Goal: Task Accomplishment & Management: Manage account settings

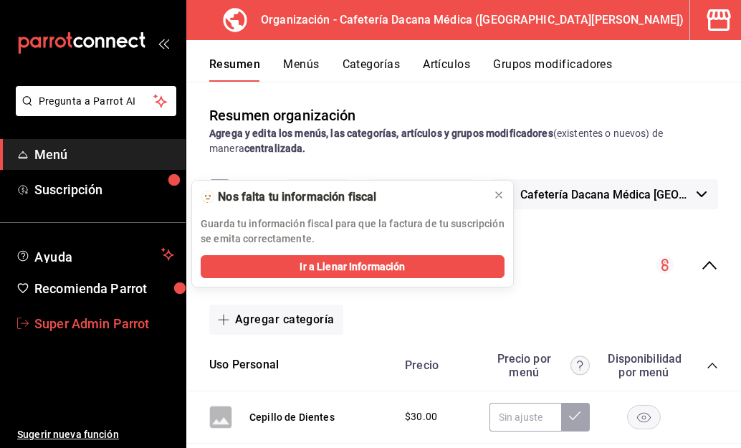
click at [85, 312] on link "Super Admin Parrot" at bounding box center [92, 323] width 185 height 31
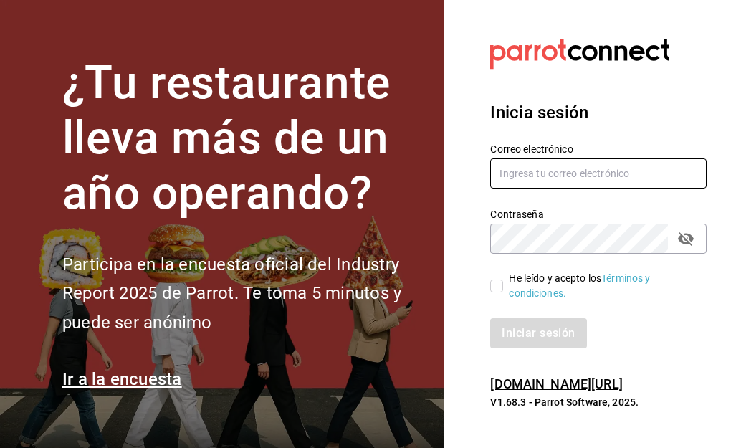
click at [540, 172] on input "text" at bounding box center [598, 173] width 216 height 30
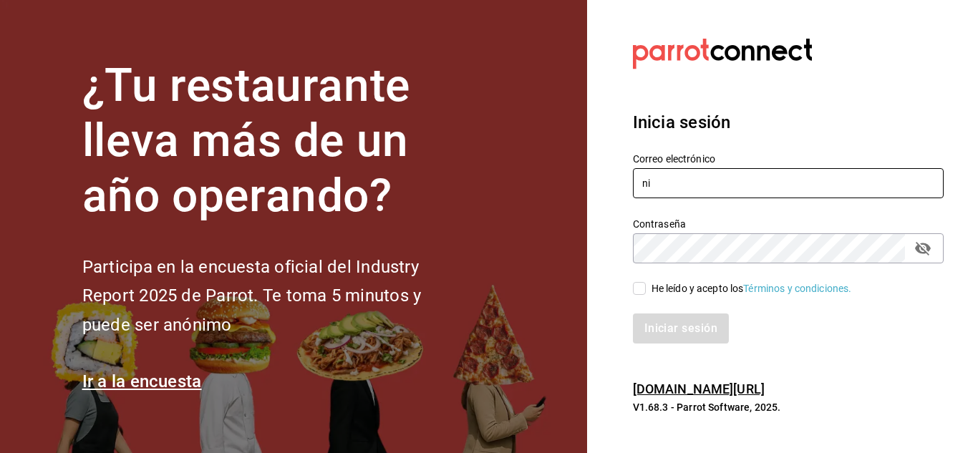
type input "n"
type input "elnidodelasninfas@chapultepec.com"
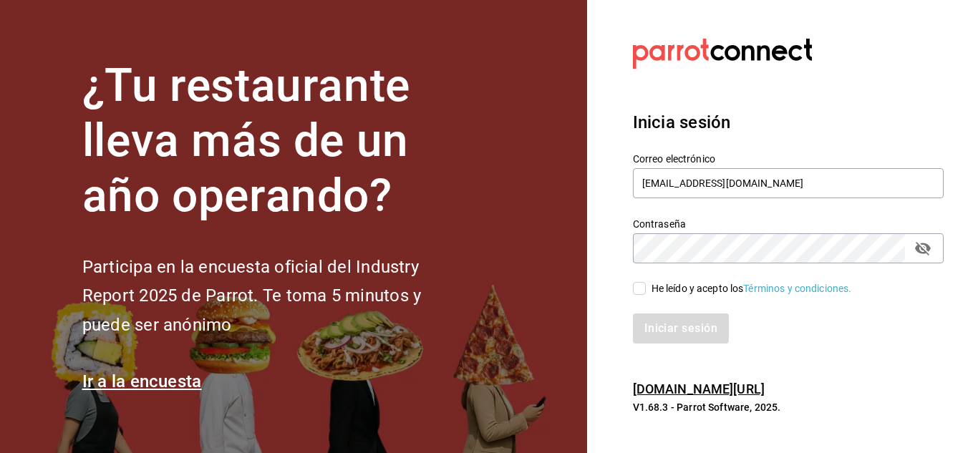
click at [641, 294] on input "He leído y acepto los Términos y condiciones." at bounding box center [639, 288] width 13 height 13
checkbox input "true"
click at [660, 337] on button "Iniciar sesión" at bounding box center [681, 329] width 97 height 30
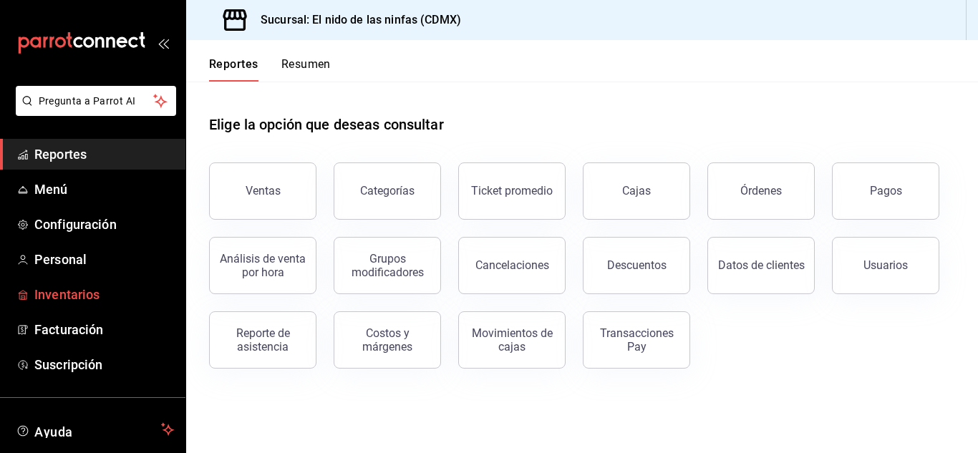
click at [52, 293] on span "Inventarios" at bounding box center [104, 294] width 140 height 19
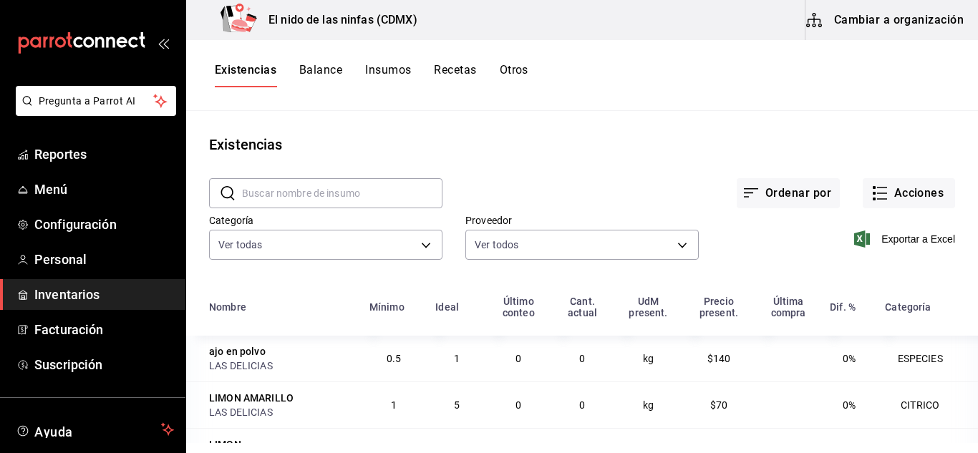
click at [387, 75] on button "Insumos" at bounding box center [388, 75] width 46 height 24
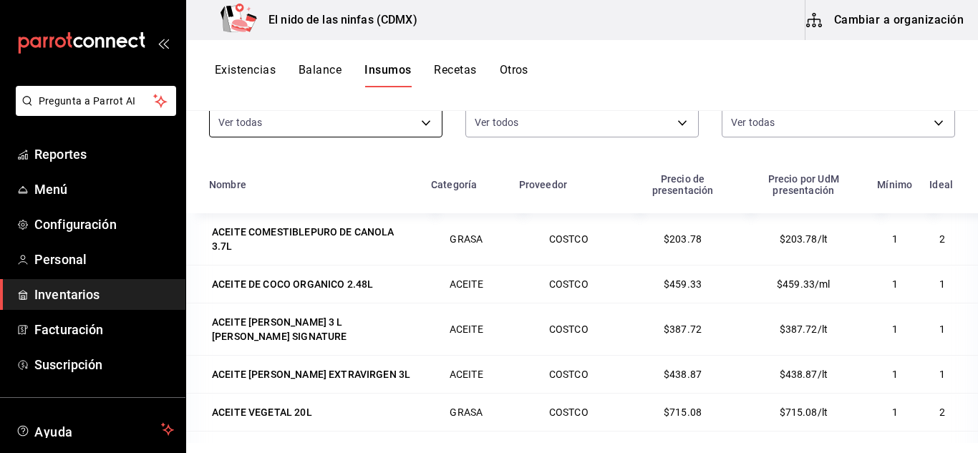
scroll to position [43, 0]
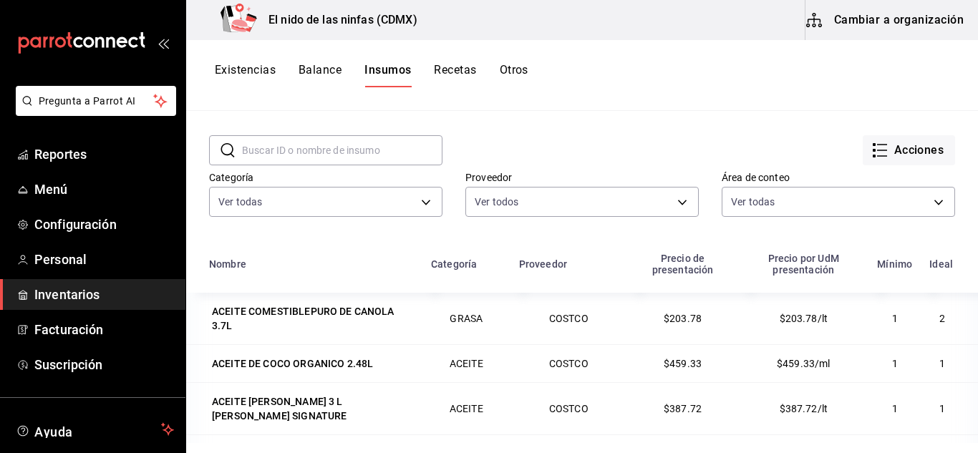
click at [333, 150] on input "text" at bounding box center [342, 150] width 201 height 29
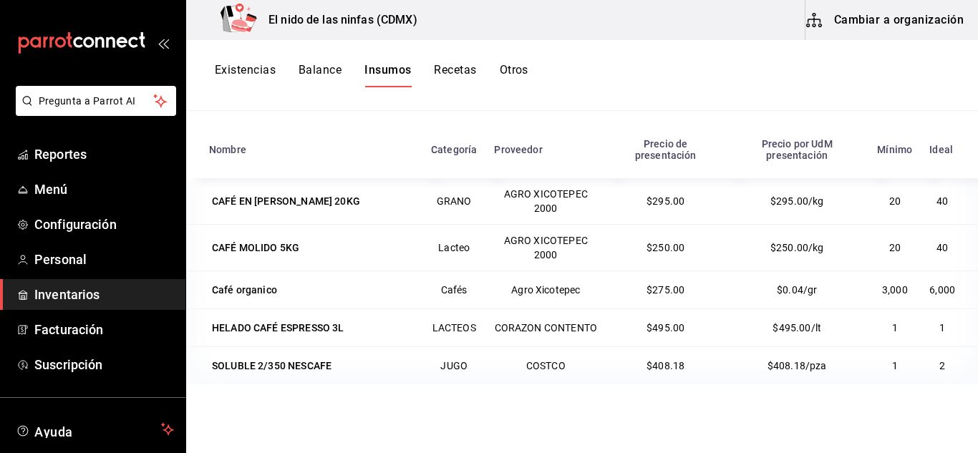
scroll to position [176, 0]
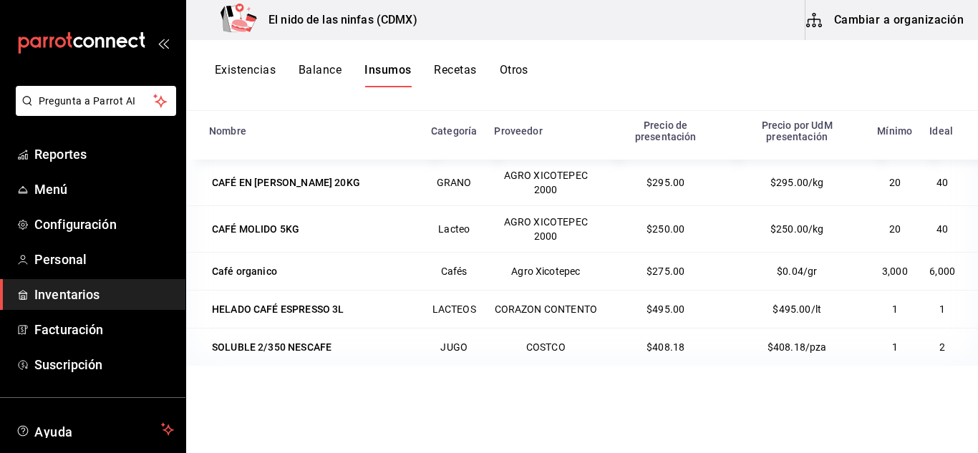
type input "caf"
click at [441, 74] on button "Recetas" at bounding box center [455, 75] width 42 height 24
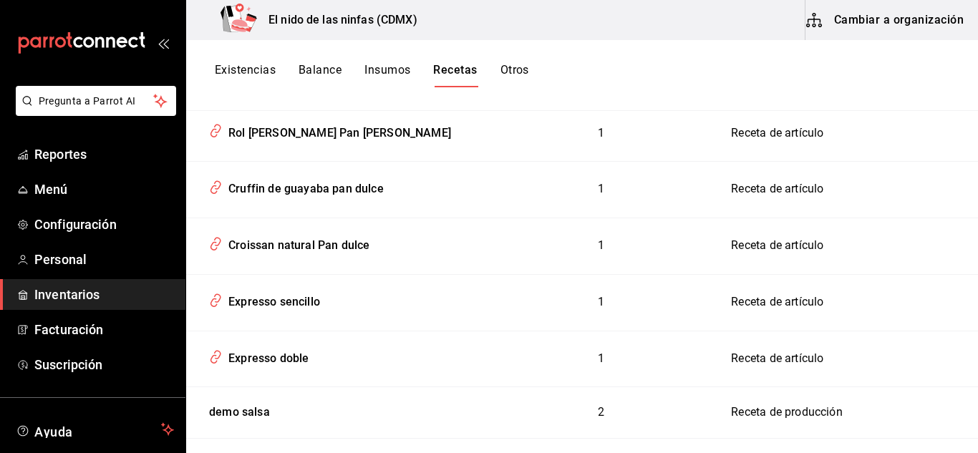
scroll to position [203, 0]
click at [298, 307] on div "Expresso sencillo" at bounding box center [271, 300] width 97 height 22
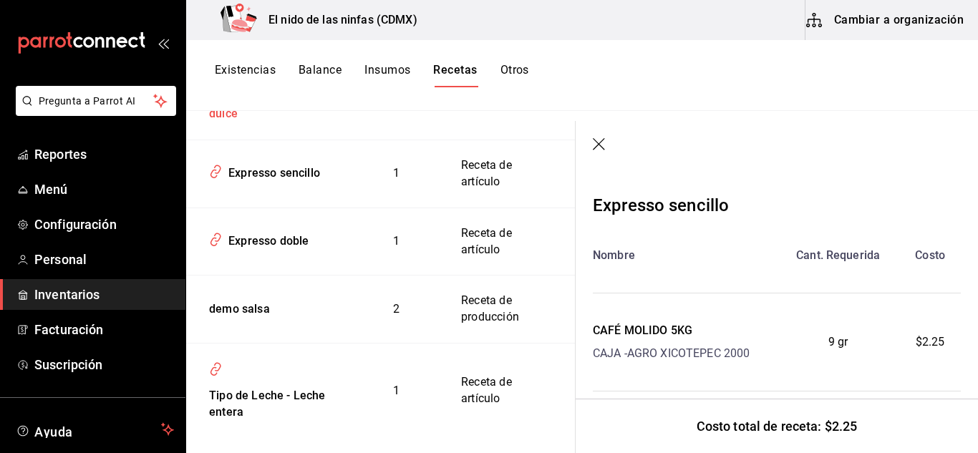
scroll to position [453, 0]
click at [254, 251] on div "Expresso doble" at bounding box center [266, 239] width 86 height 22
click at [264, 251] on div "Expresso doble" at bounding box center [266, 239] width 86 height 22
click at [251, 319] on div "demo salsa" at bounding box center [236, 307] width 67 height 22
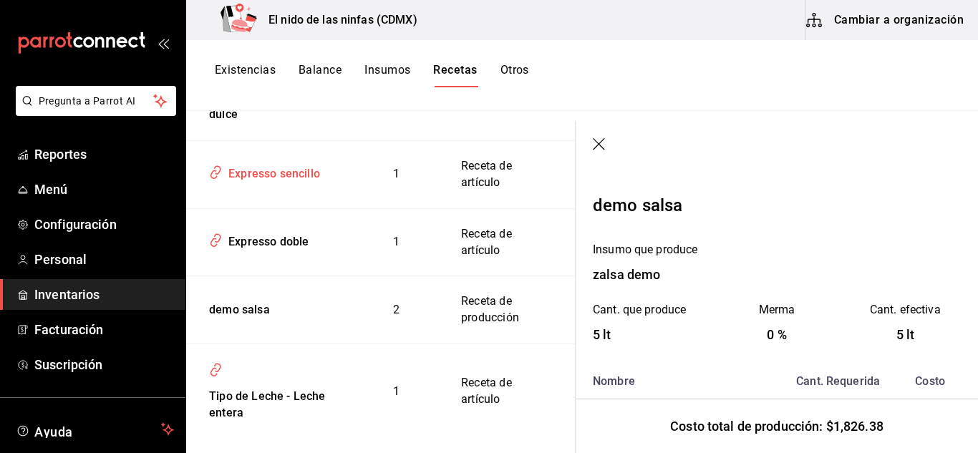
click at [296, 183] on div "Expresso sencillo" at bounding box center [271, 171] width 97 height 22
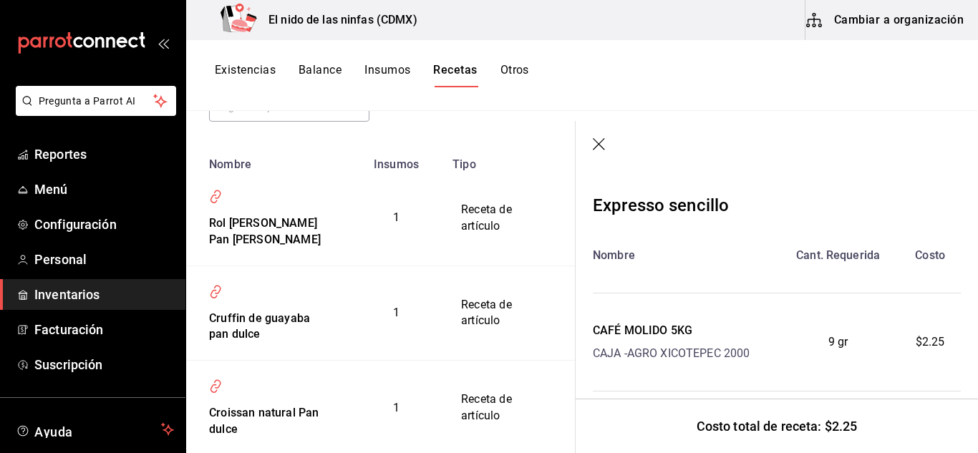
scroll to position [499, 0]
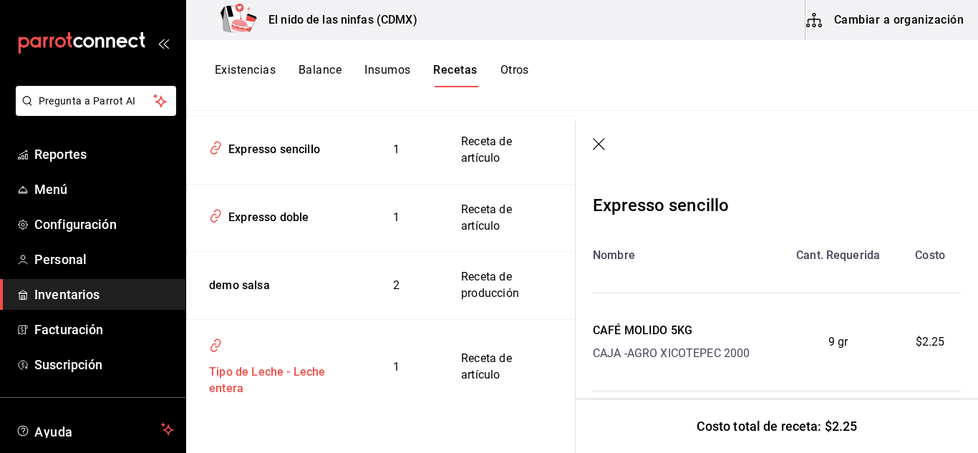
click at [243, 380] on div "Tipo de Leche - Leche entera" at bounding box center [267, 378] width 128 height 39
click at [266, 389] on div "Tipo de Leche - Leche entera" at bounding box center [267, 378] width 128 height 39
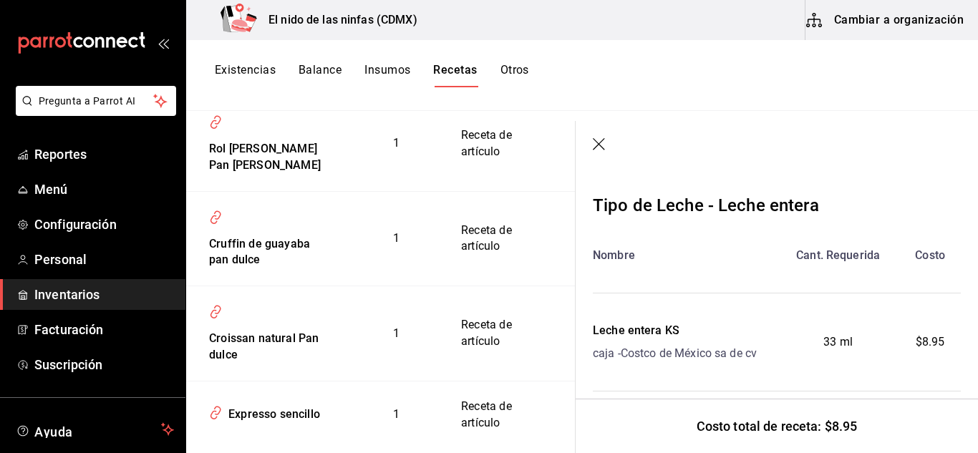
scroll to position [176, 0]
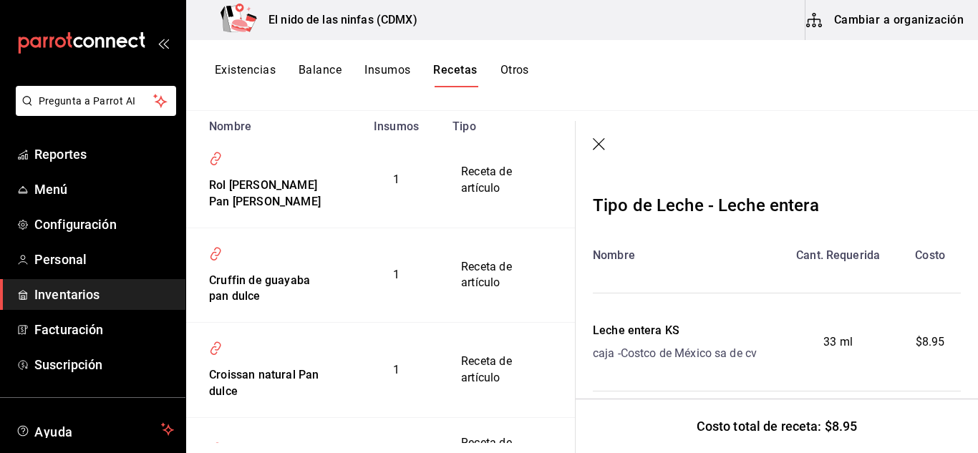
click at [237, 67] on button "Existencias" at bounding box center [245, 75] width 61 height 24
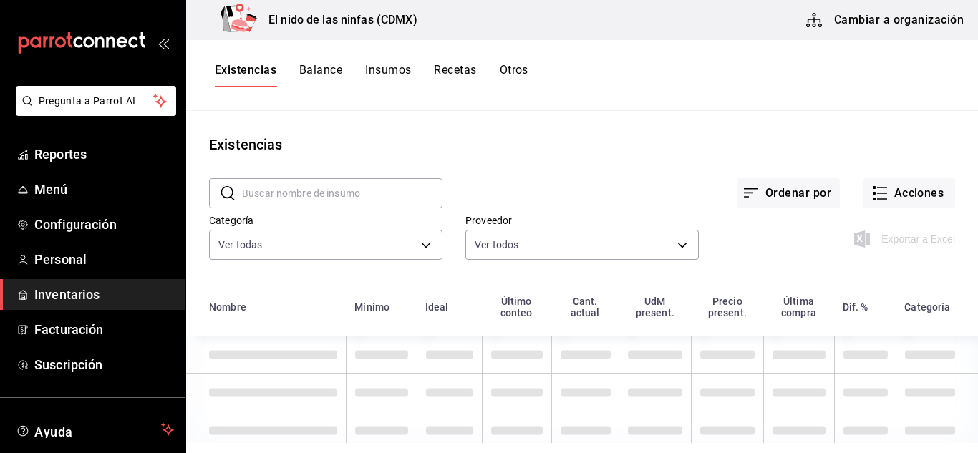
click at [398, 77] on button "Insumos" at bounding box center [388, 75] width 46 height 24
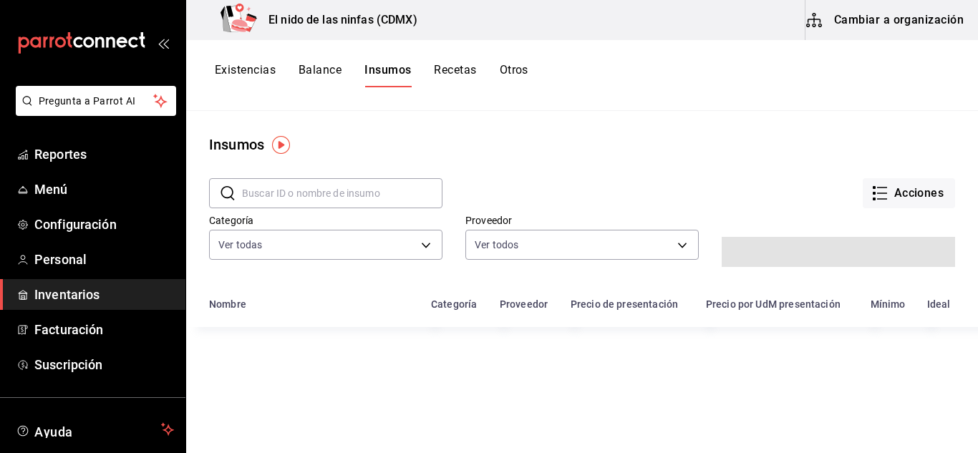
click at [398, 77] on button "Insumos" at bounding box center [388, 75] width 47 height 24
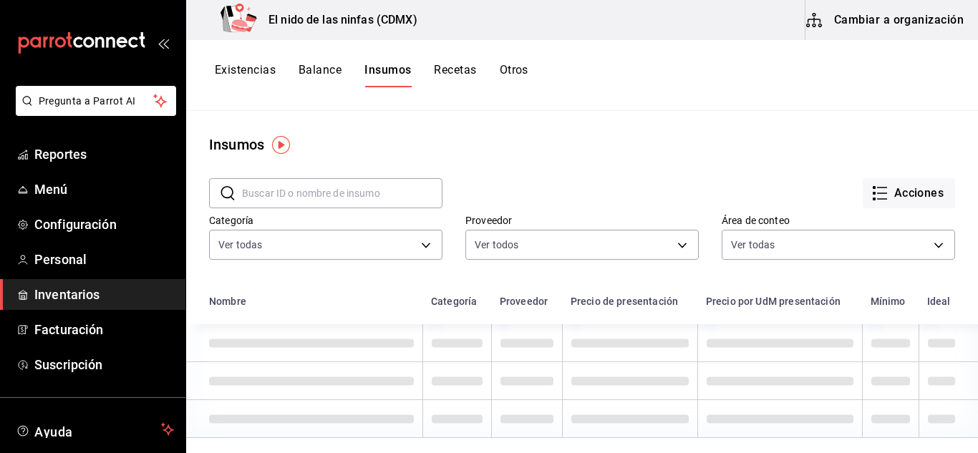
click at [324, 193] on input "text" at bounding box center [342, 193] width 201 height 29
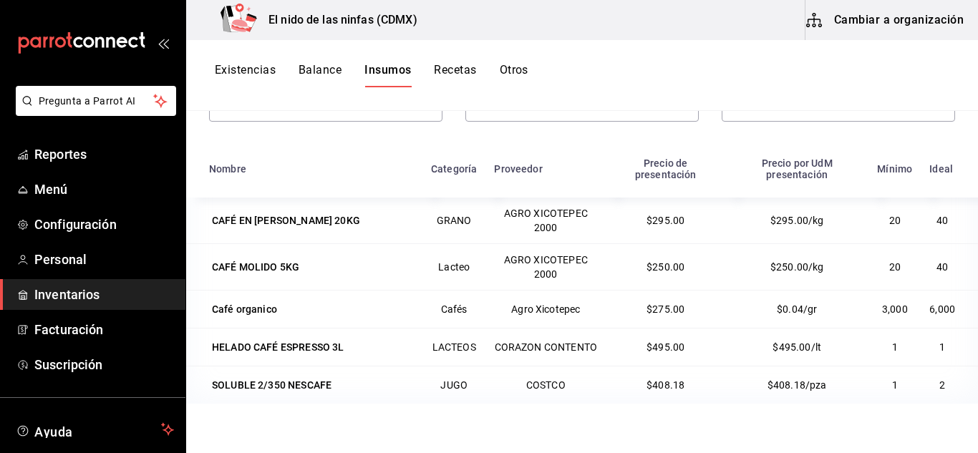
scroll to position [73, 0]
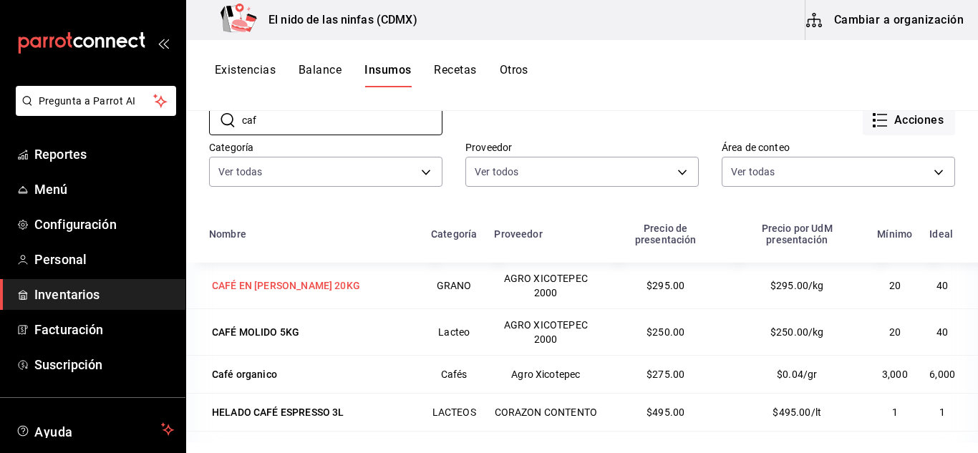
type input "caf"
click at [342, 278] on div "CAFÉ EN GRANO TOSTADO 20KG" at bounding box center [286, 286] width 154 height 20
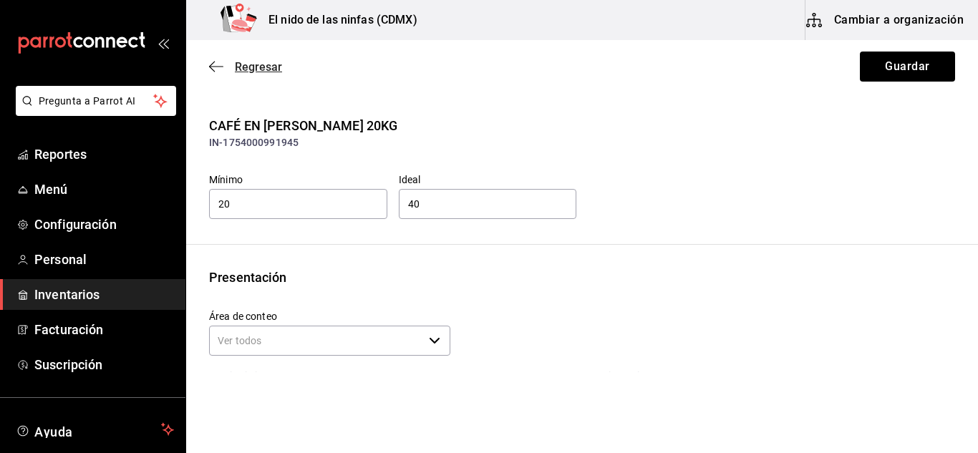
click at [211, 72] on icon "button" at bounding box center [216, 66] width 14 height 13
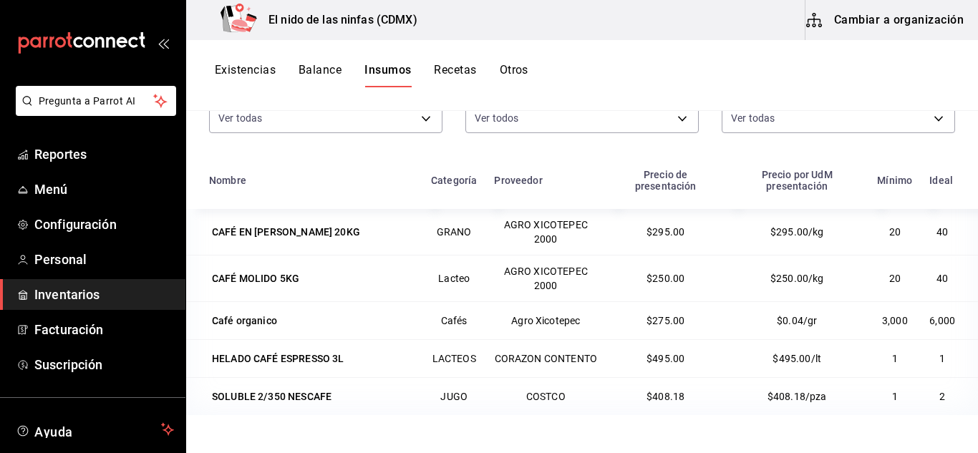
scroll to position [176, 0]
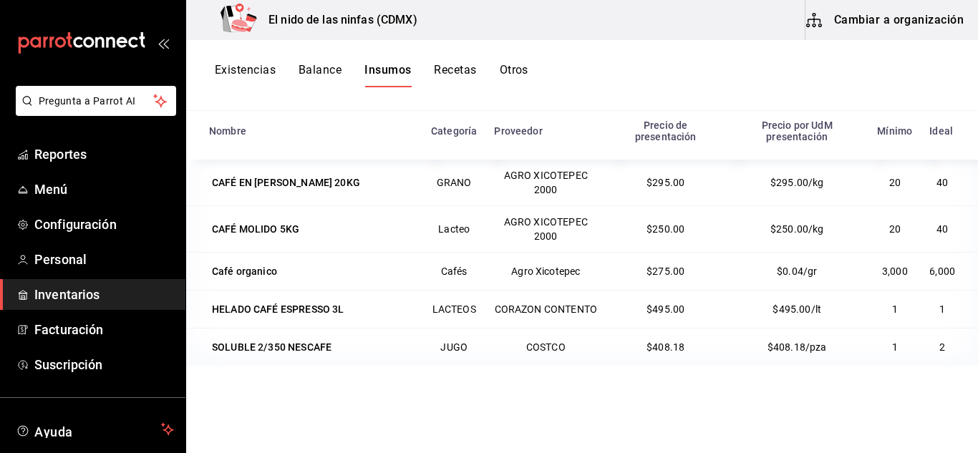
click at [445, 79] on button "Recetas" at bounding box center [455, 75] width 42 height 24
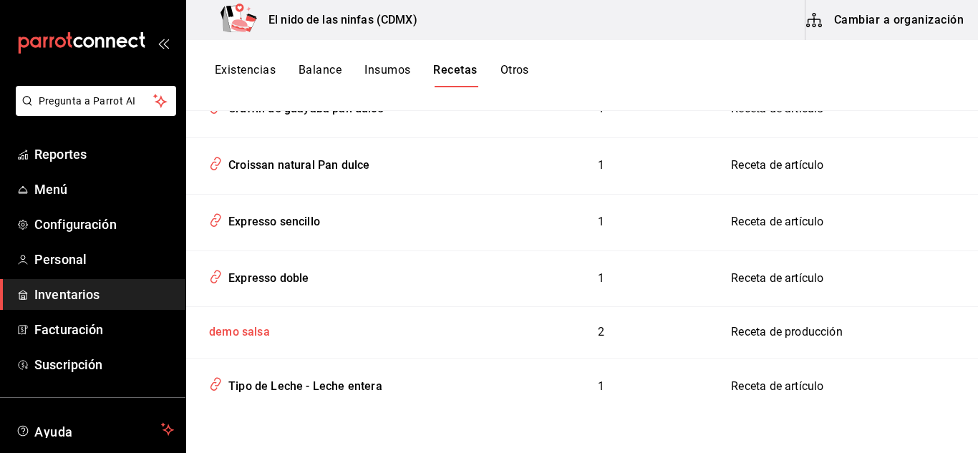
scroll to position [259, 0]
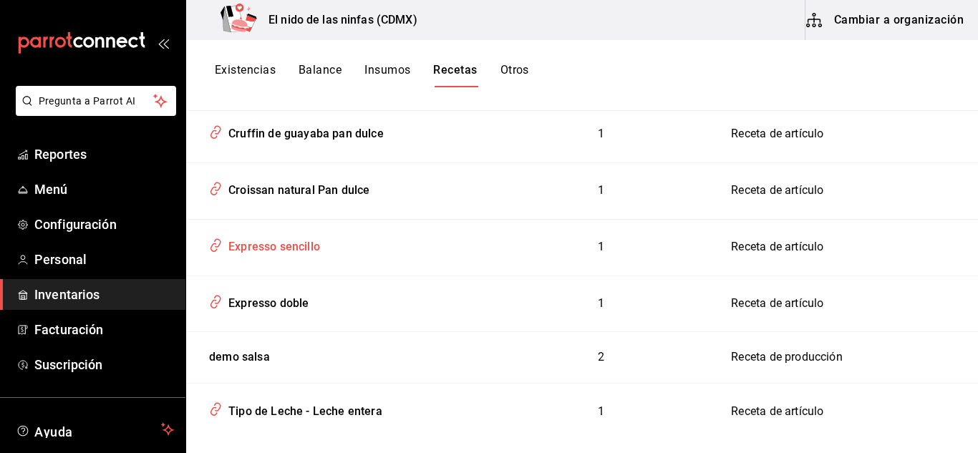
click at [260, 262] on td "Expresso sencillo" at bounding box center [337, 247] width 302 height 57
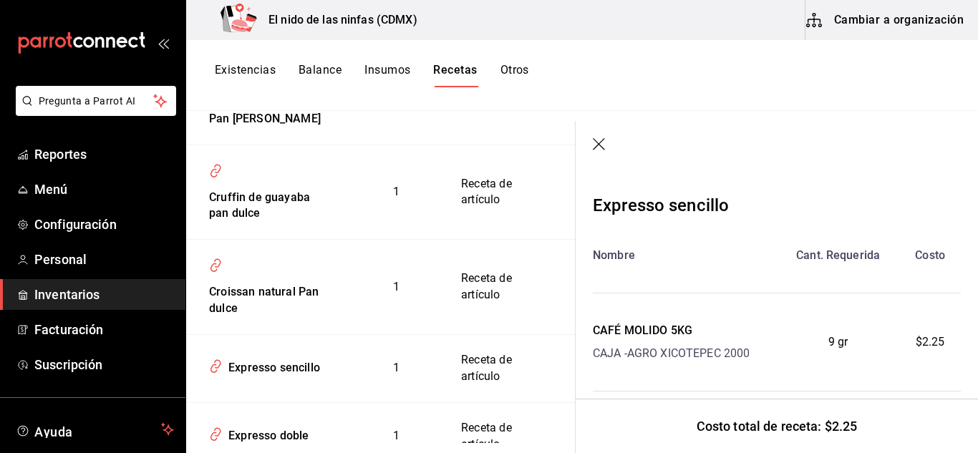
scroll to position [24, 0]
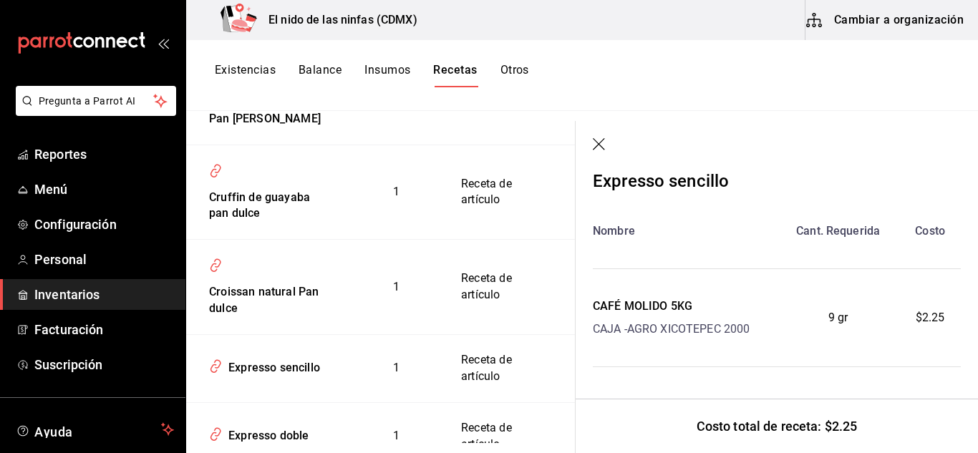
click at [595, 143] on icon "button" at bounding box center [600, 145] width 14 height 14
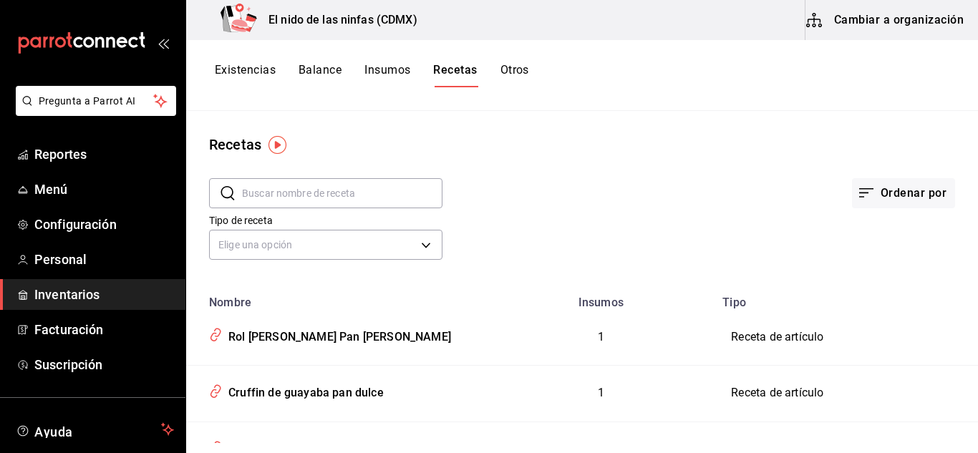
click at [383, 73] on button "Insumos" at bounding box center [388, 75] width 46 height 24
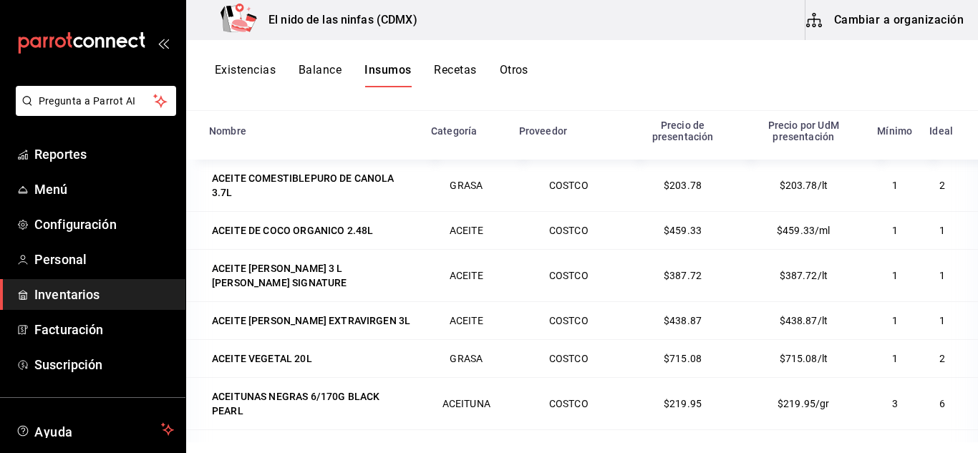
click at [461, 68] on button "Recetas" at bounding box center [455, 75] width 42 height 24
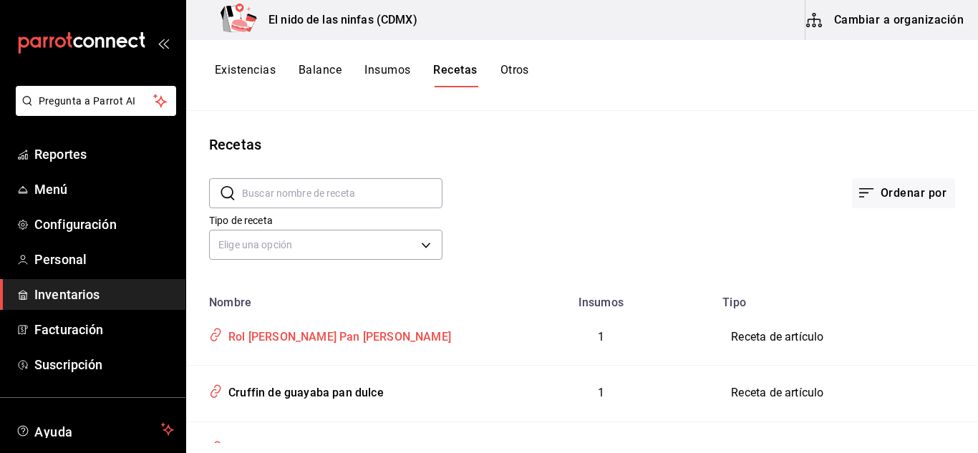
scroll to position [284, 0]
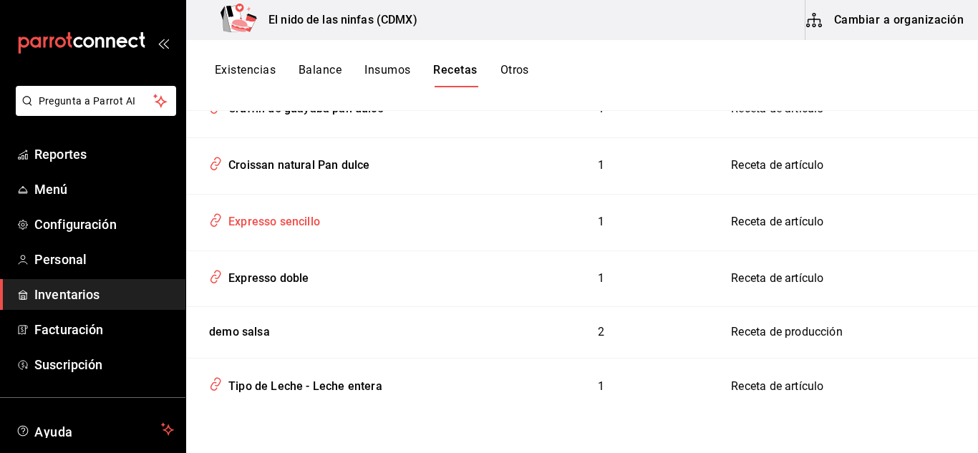
click at [303, 232] on div "Expresso sencillo" at bounding box center [336, 219] width 267 height 27
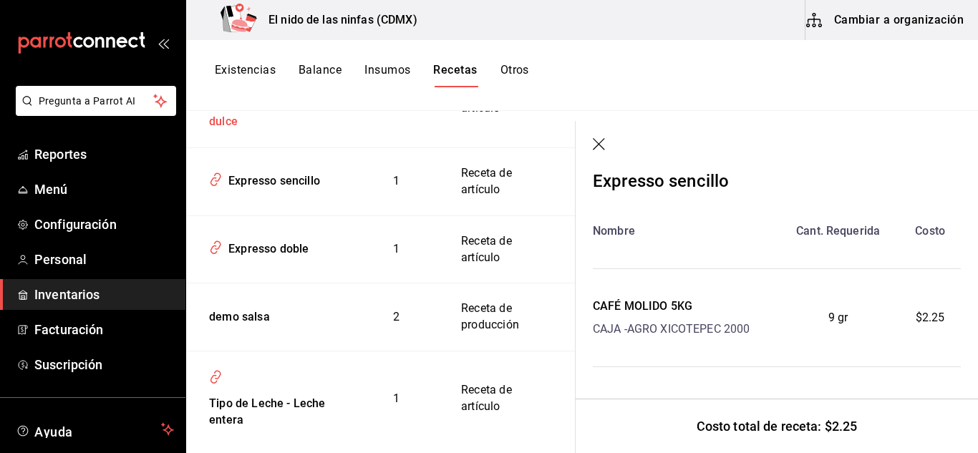
scroll to position [447, 0]
click at [74, 195] on span "Menú" at bounding box center [104, 189] width 140 height 19
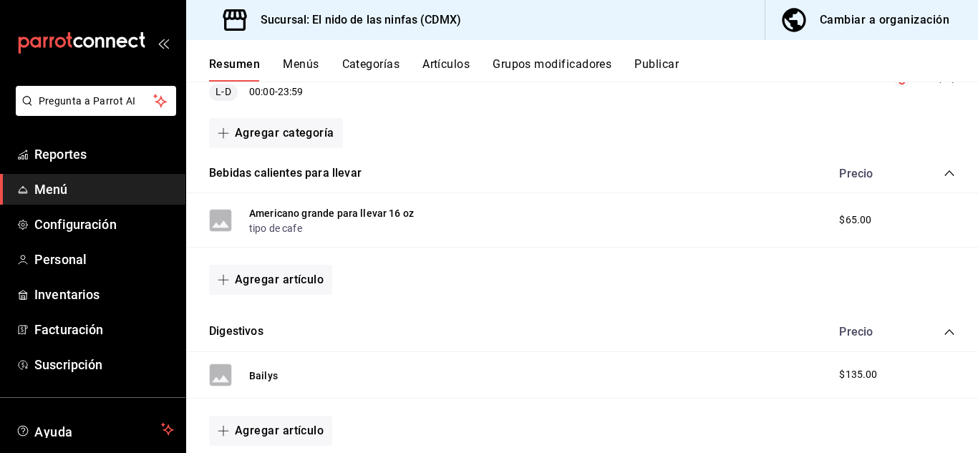
scroll to position [170, 0]
click at [291, 68] on button "Menús" at bounding box center [301, 69] width 36 height 24
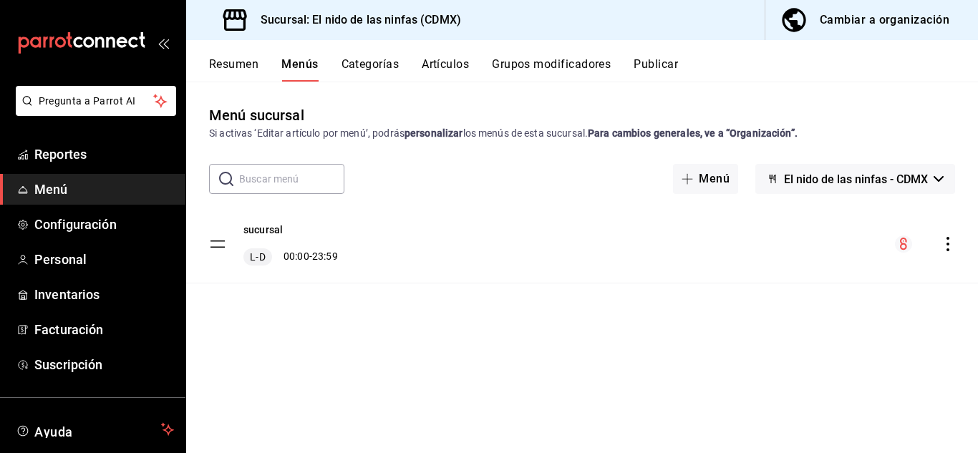
click at [234, 58] on button "Resumen" at bounding box center [233, 69] width 49 height 24
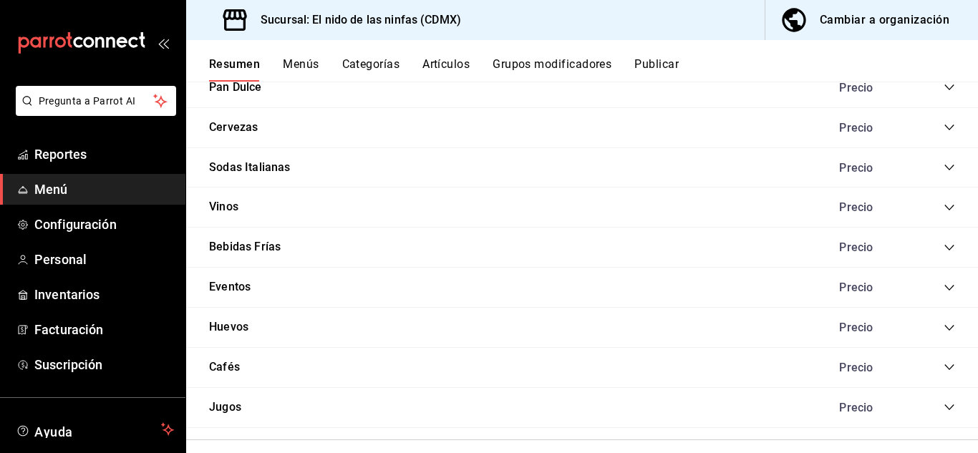
scroll to position [1886, 0]
click at [948, 366] on div "Cafés Precio" at bounding box center [582, 369] width 792 height 40
click at [945, 368] on icon "collapse-category-row" at bounding box center [949, 368] width 9 height 6
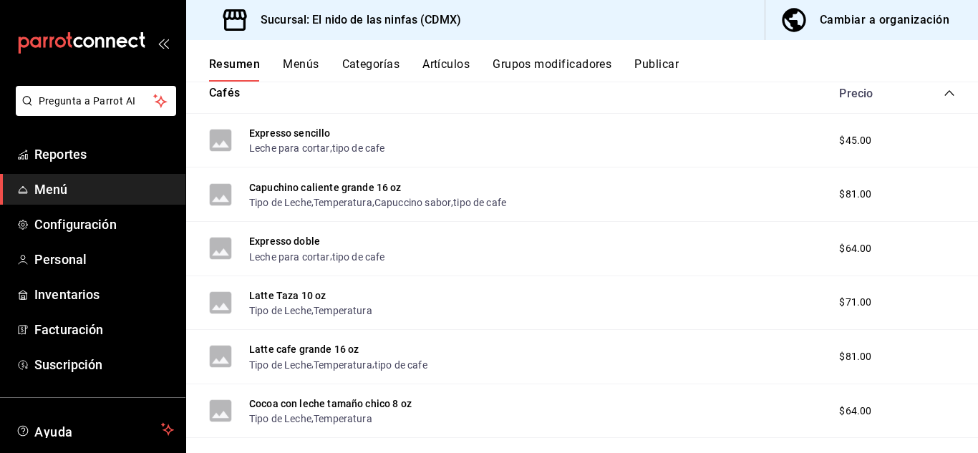
scroll to position [2162, 0]
click at [309, 242] on button "Expresso doble" at bounding box center [284, 240] width 71 height 14
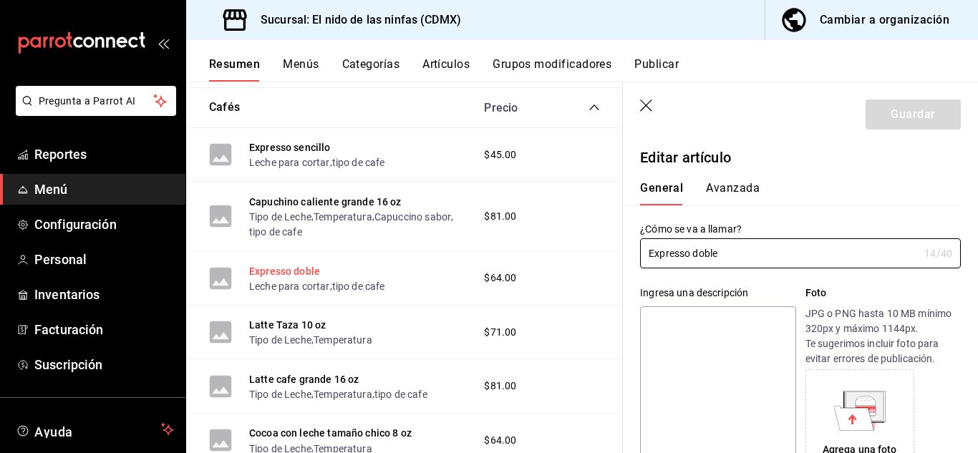
type input "$64.00"
click at [723, 191] on button "Avanzada" at bounding box center [733, 193] width 54 height 24
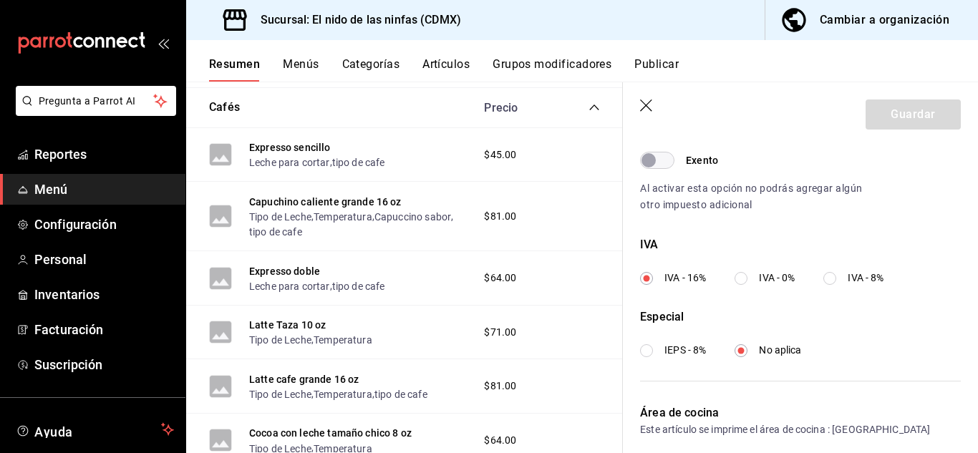
scroll to position [559, 0]
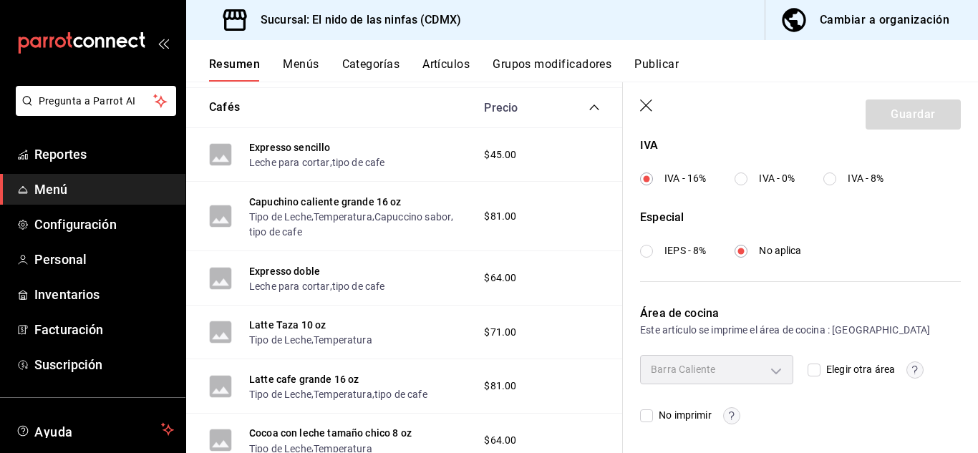
click at [541, 62] on button "Grupos modificadores" at bounding box center [552, 69] width 119 height 24
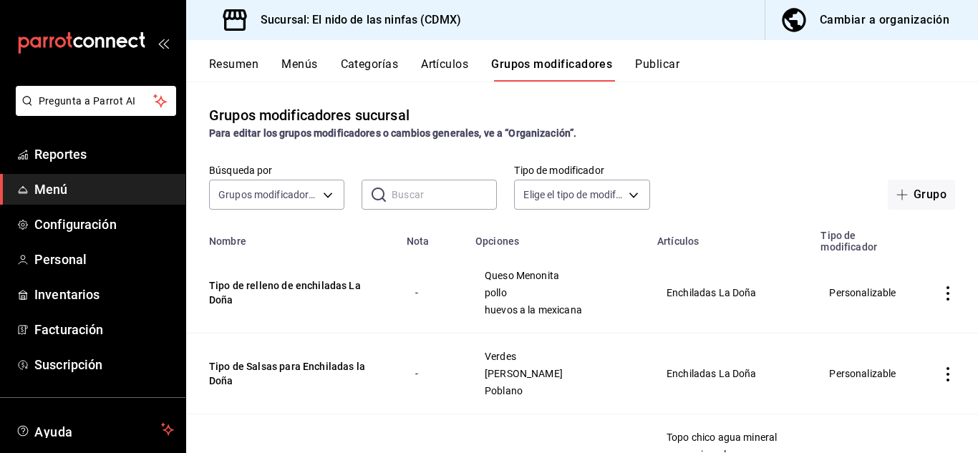
scroll to position [190, 0]
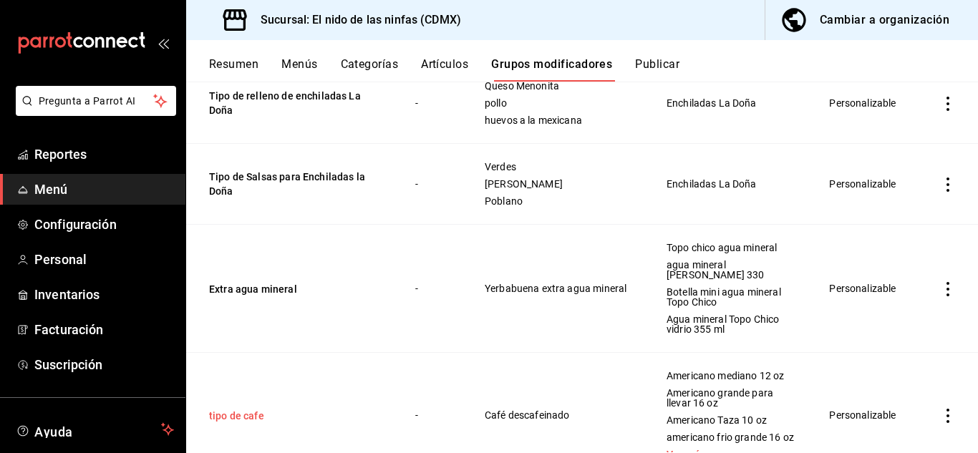
click at [218, 409] on button "tipo de cafe" at bounding box center [295, 416] width 172 height 14
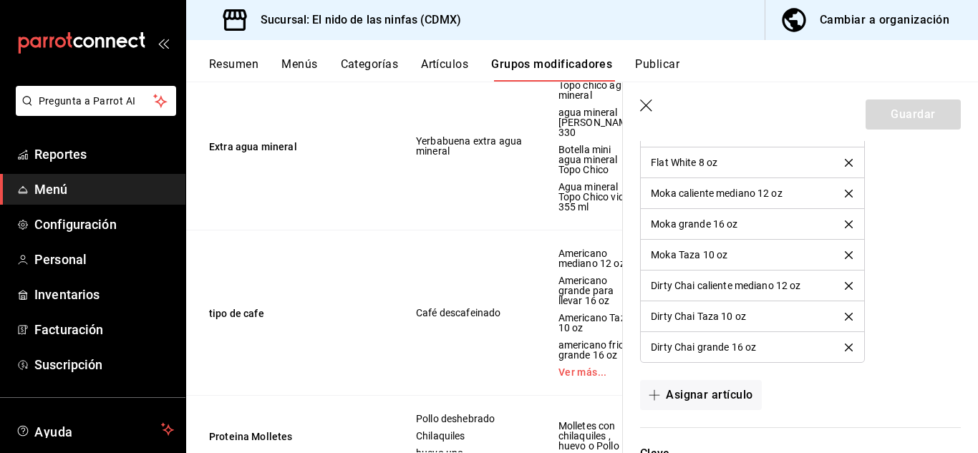
scroll to position [390, 0]
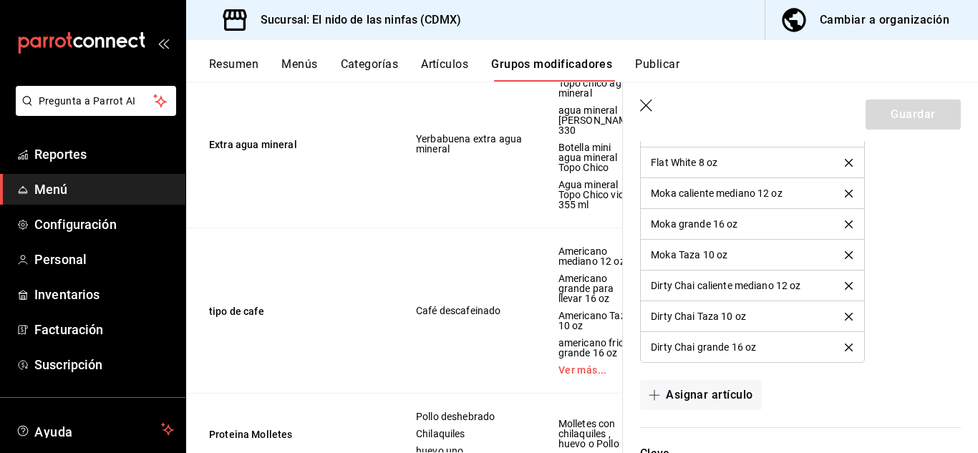
click at [639, 104] on header "Guardar" at bounding box center [800, 111] width 355 height 59
click at [646, 104] on icon "button" at bounding box center [647, 107] width 14 height 14
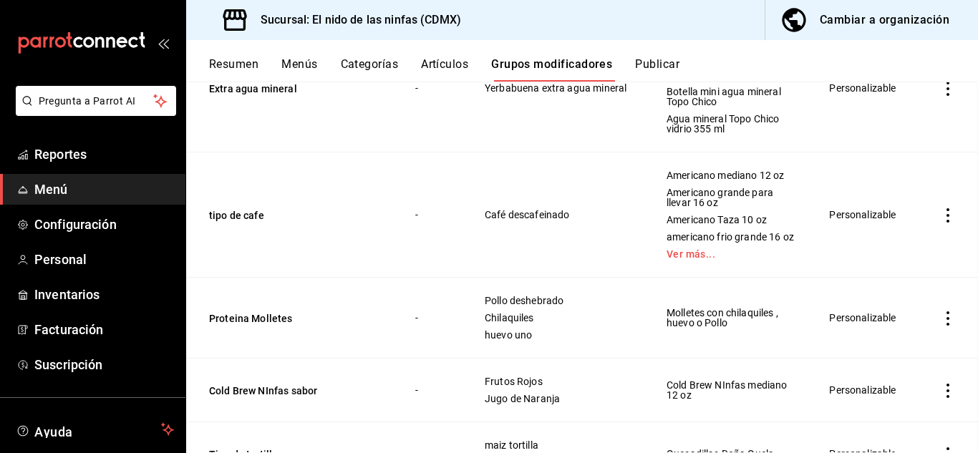
scroll to position [355, 0]
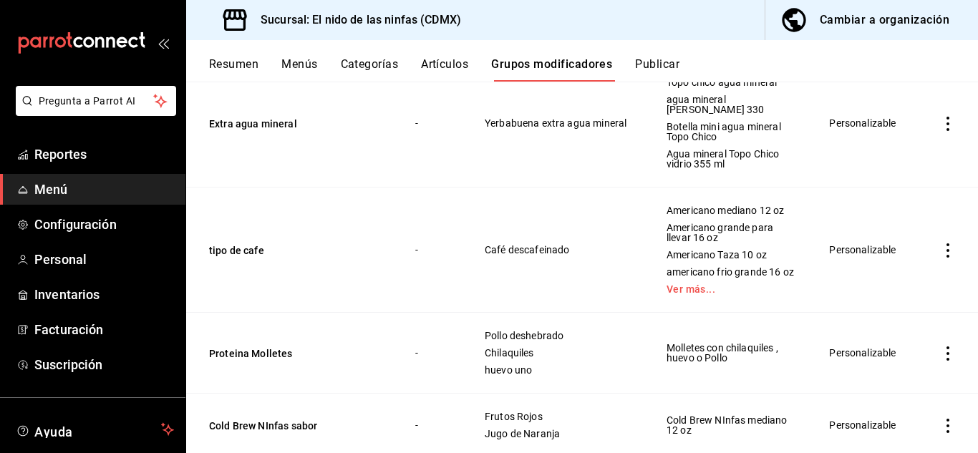
click at [309, 65] on button "Menús" at bounding box center [299, 69] width 36 height 24
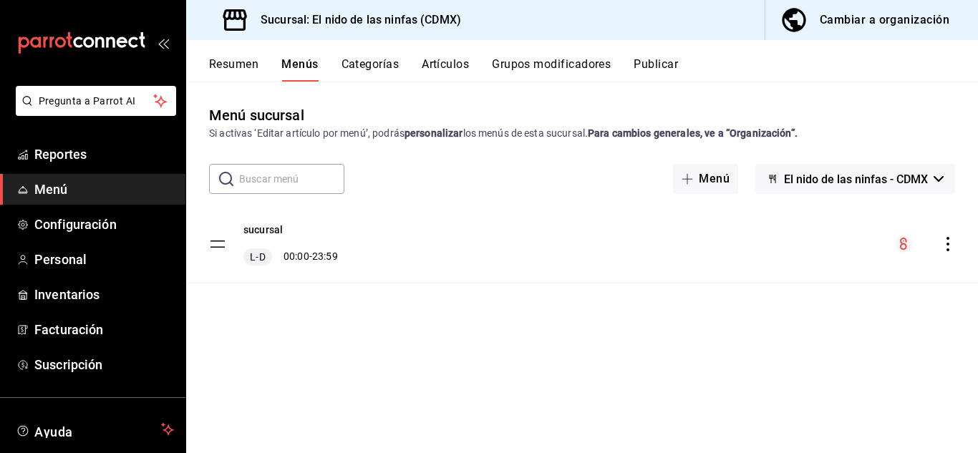
click at [255, 62] on button "Resumen" at bounding box center [233, 69] width 49 height 24
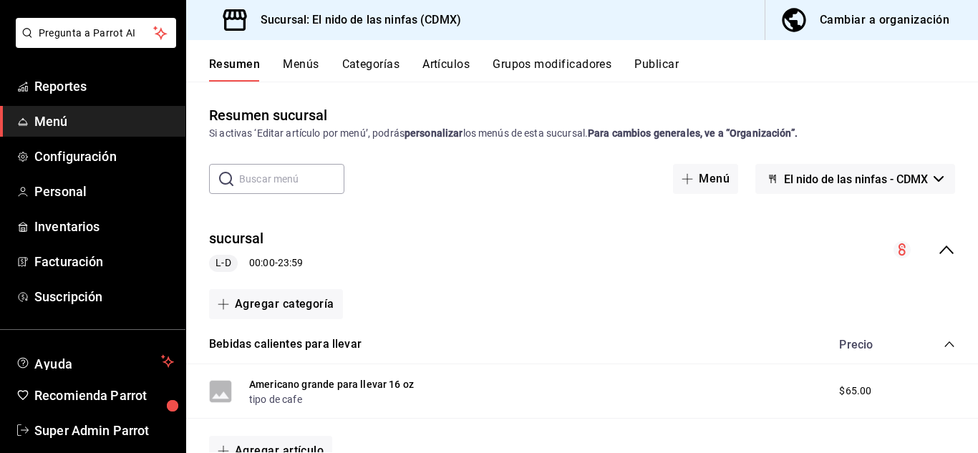
scroll to position [57, 0]
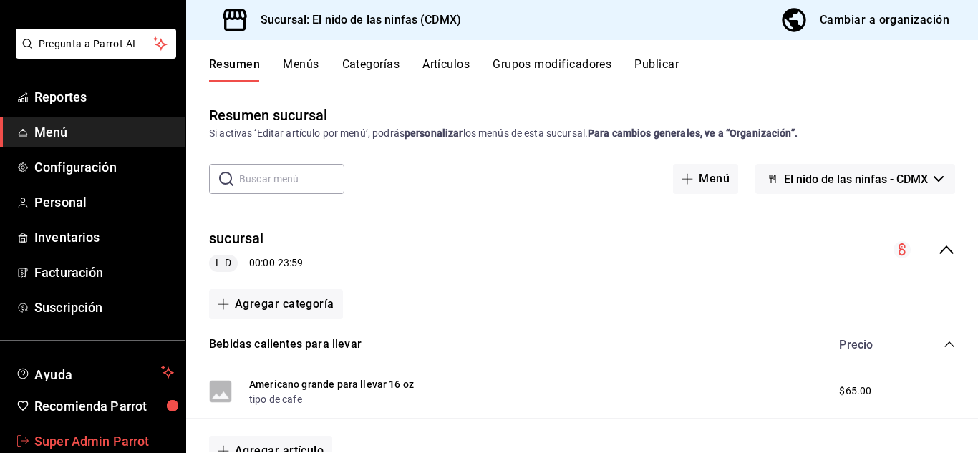
click at [96, 440] on span "Super Admin Parrot" at bounding box center [104, 441] width 140 height 19
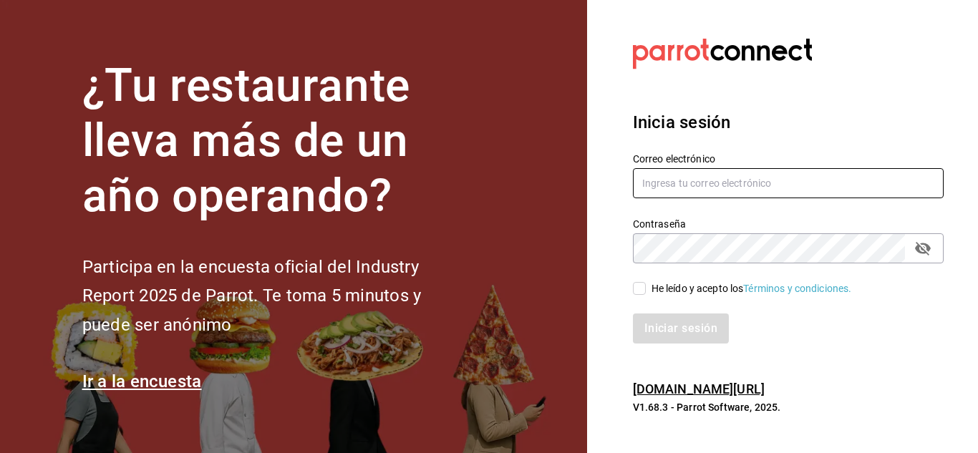
click at [792, 188] on input "text" at bounding box center [788, 183] width 311 height 30
paste input "cafeprofesor@cancun.com"
type input "cafeprofesor@cancun.com"
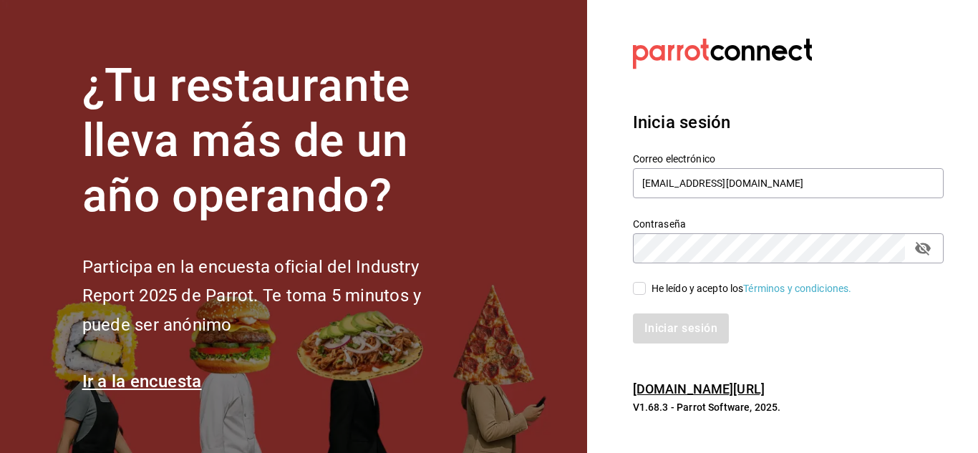
click at [647, 294] on span "He leído y acepto los Términos y condiciones." at bounding box center [749, 288] width 206 height 15
click at [646, 294] on input "He leído y acepto los Términos y condiciones." at bounding box center [639, 288] width 13 height 13
checkbox input "true"
click at [653, 319] on button "Iniciar sesión" at bounding box center [681, 329] width 97 height 30
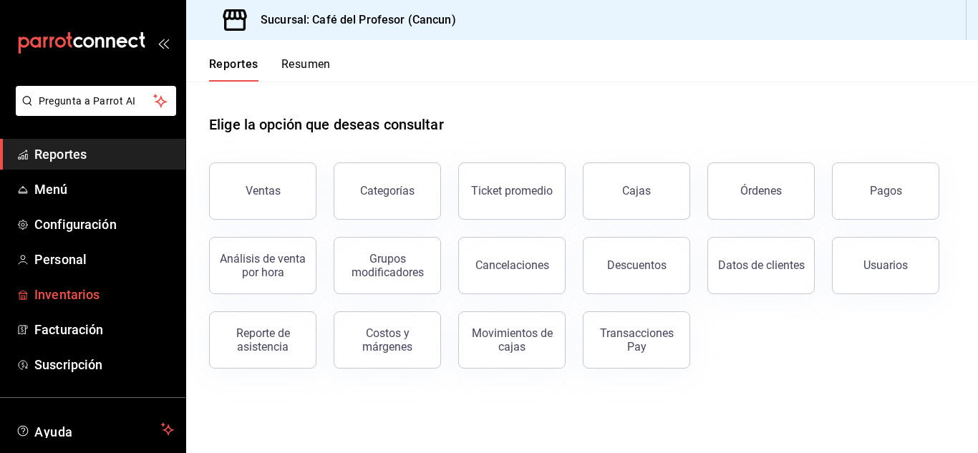
click at [82, 286] on span "Inventarios" at bounding box center [104, 294] width 140 height 19
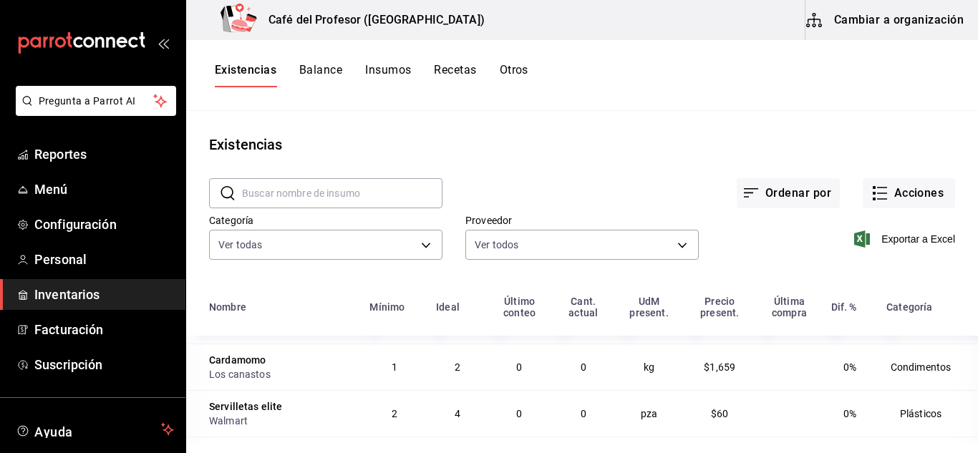
scroll to position [39, 0]
click at [385, 73] on button "Insumos" at bounding box center [388, 75] width 46 height 24
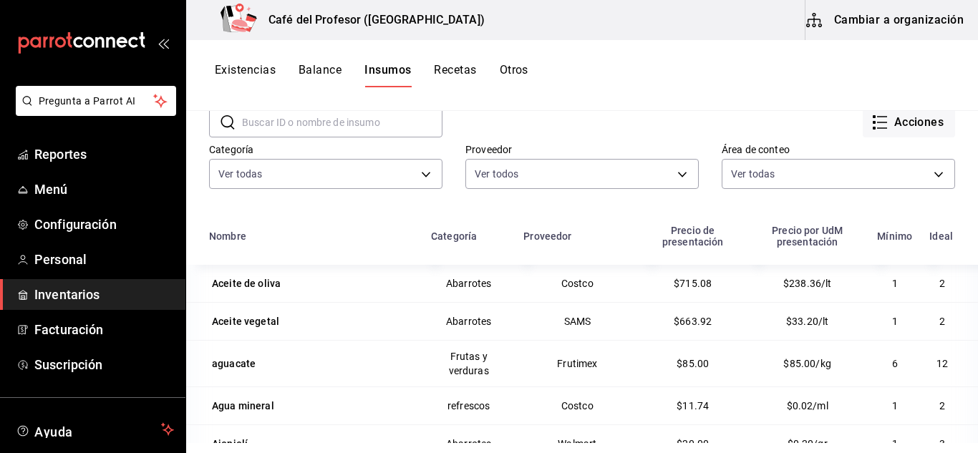
scroll to position [74, 0]
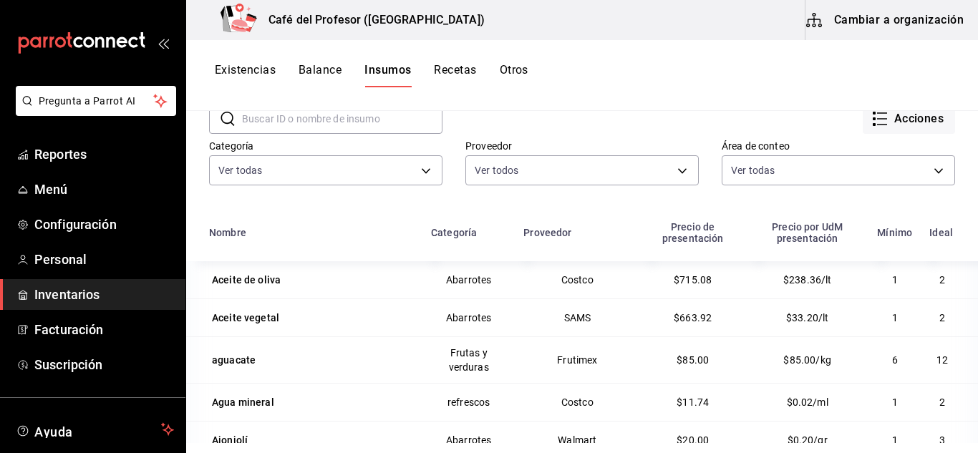
click at [310, 122] on input "text" at bounding box center [342, 119] width 201 height 29
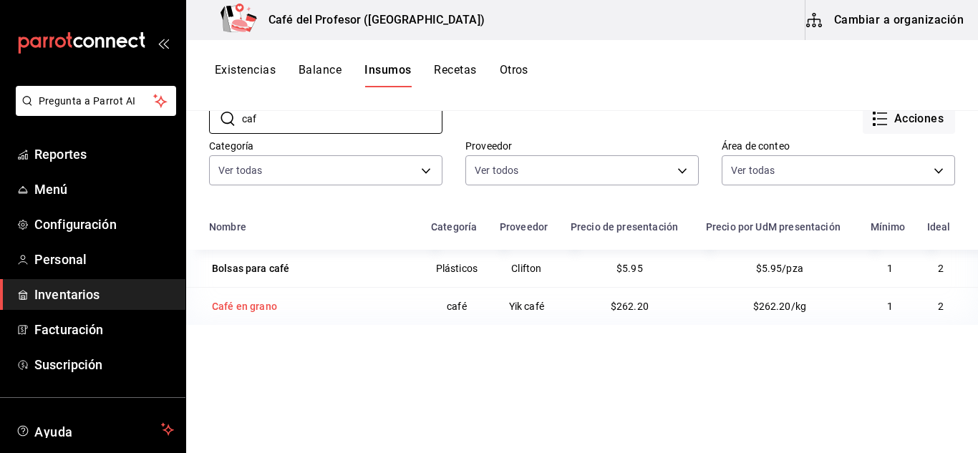
type input "caf"
click at [249, 302] on div "Café en grano" at bounding box center [244, 306] width 65 height 14
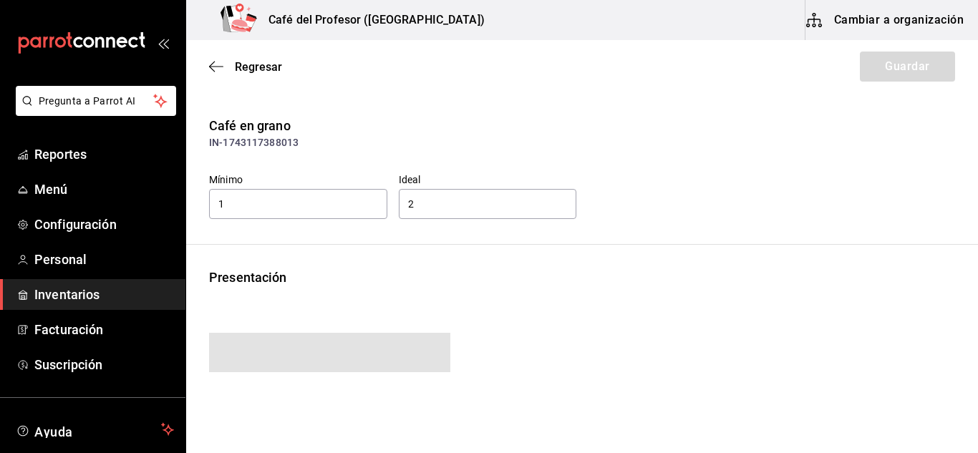
type input "262.20"
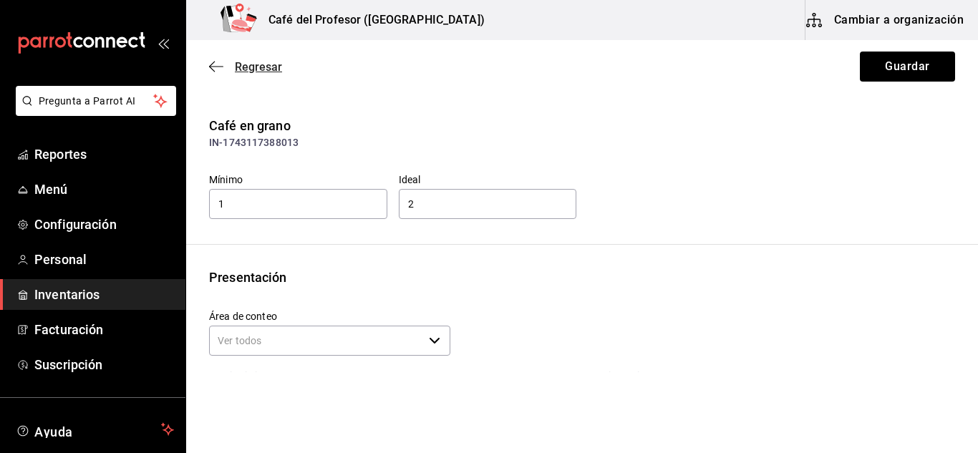
click at [210, 67] on icon "button" at bounding box center [212, 67] width 6 height 11
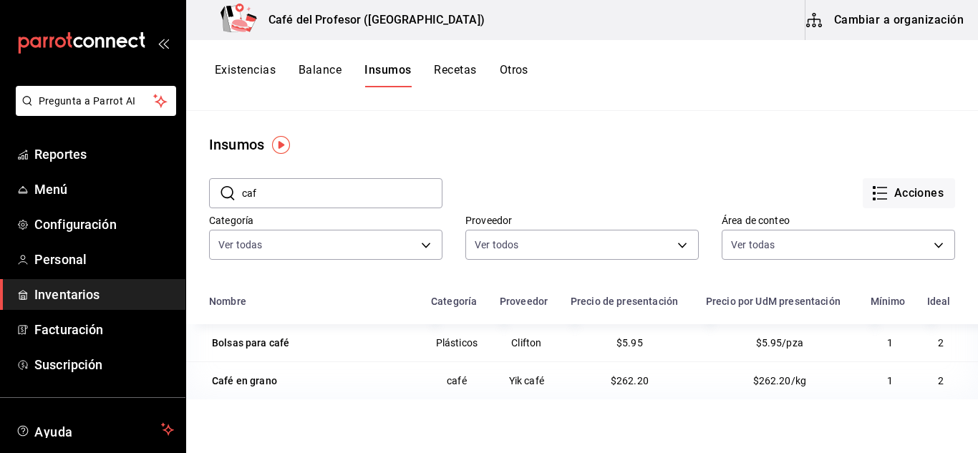
scroll to position [54, 0]
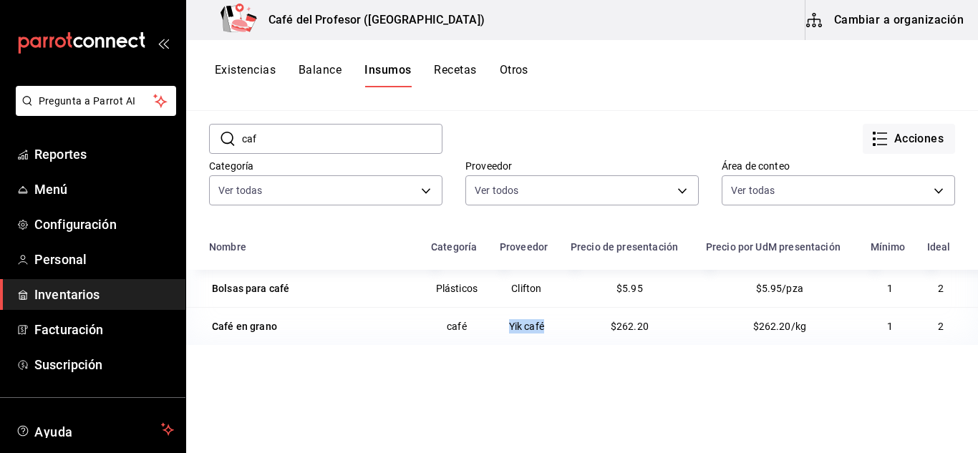
drag, startPoint x: 548, startPoint y: 324, endPoint x: 500, endPoint y: 334, distance: 49.0
click at [500, 334] on td "Yik café" at bounding box center [526, 326] width 71 height 38
copy td "Yik café"
click at [348, 123] on div "​ caf ​" at bounding box center [314, 127] width 256 height 53
click at [327, 138] on input "caf" at bounding box center [342, 139] width 201 height 29
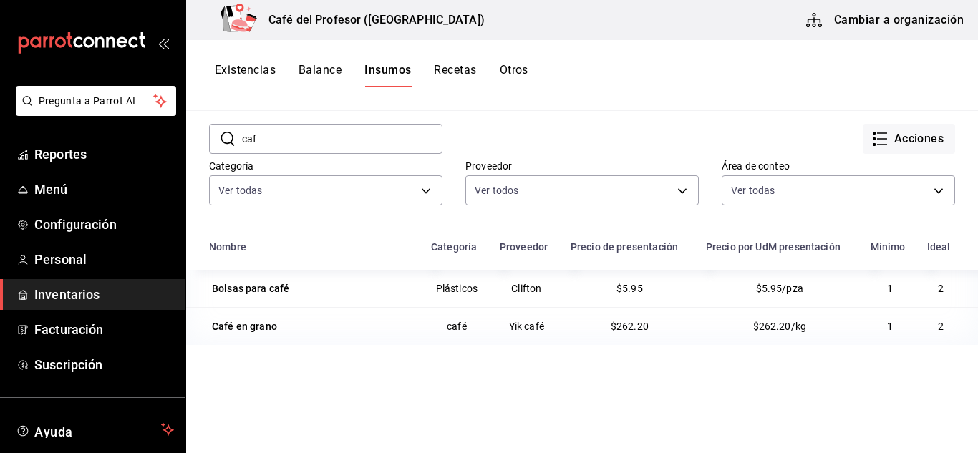
click at [327, 138] on input "caf" at bounding box center [342, 139] width 201 height 29
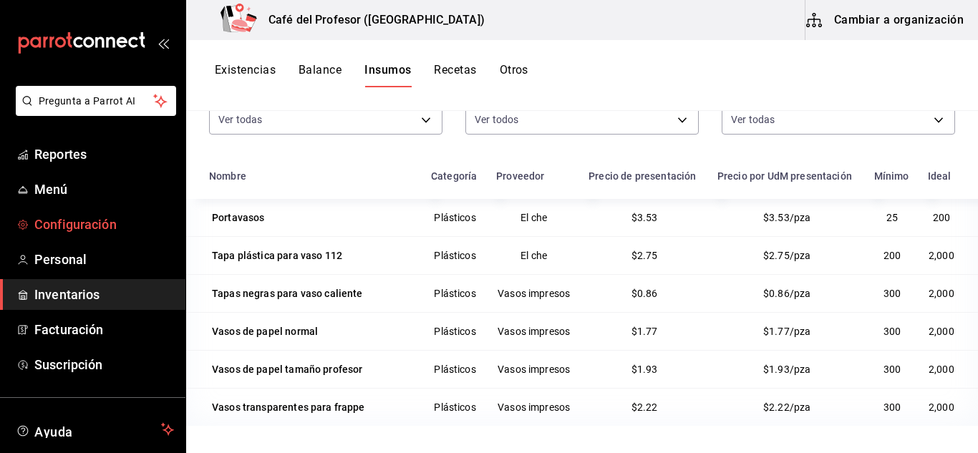
scroll to position [87, 0]
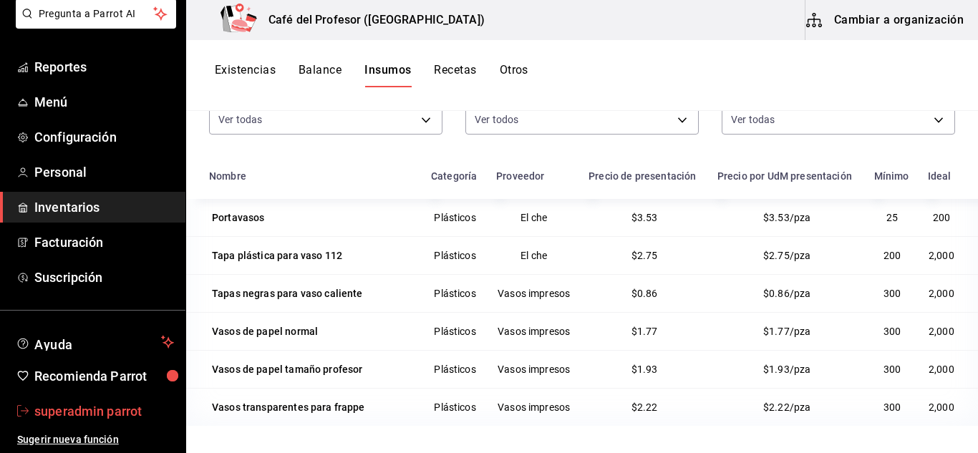
type input "vaso"
click at [80, 410] on span "superadmin parrot" at bounding box center [104, 411] width 140 height 19
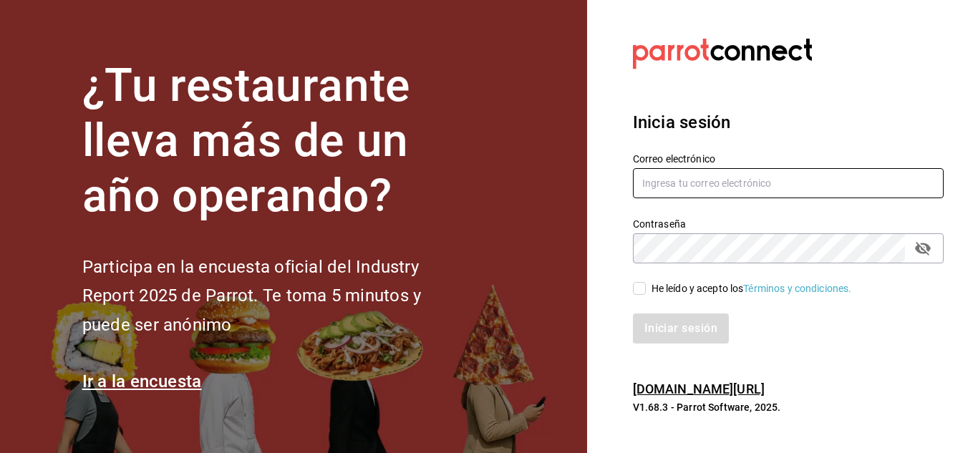
click at [723, 193] on input "text" at bounding box center [788, 183] width 311 height 30
type input "elnidodelasninfas@chapultepec.com"
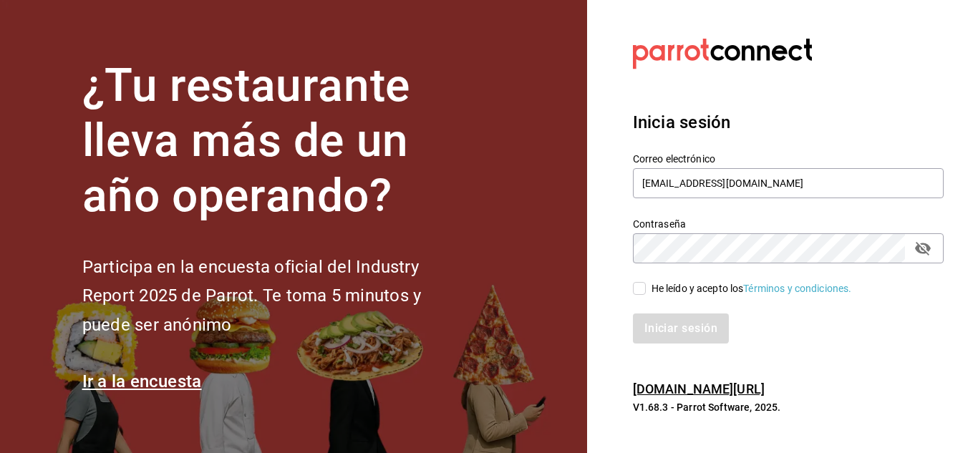
click at [640, 294] on input "He leído y acepto los Términos y condiciones." at bounding box center [639, 288] width 13 height 13
checkbox input "true"
click at [664, 340] on button "Iniciar sesión" at bounding box center [681, 329] width 97 height 30
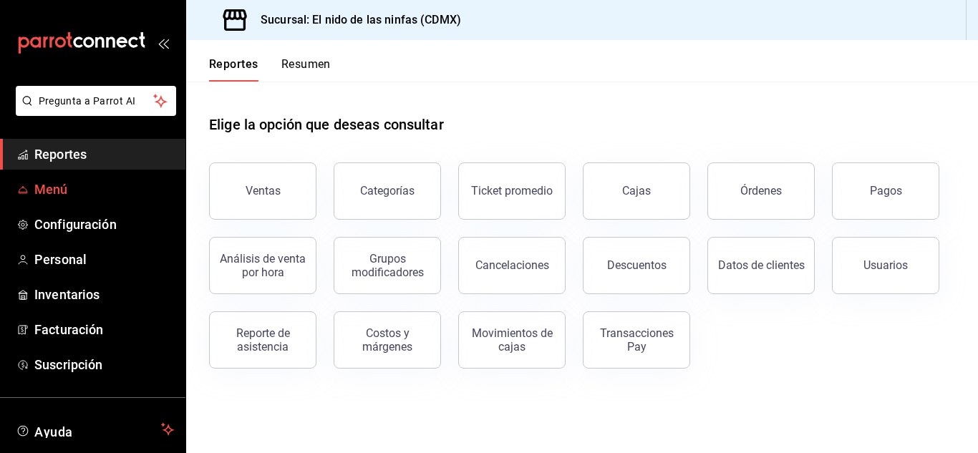
click at [69, 198] on span "Menú" at bounding box center [104, 189] width 140 height 19
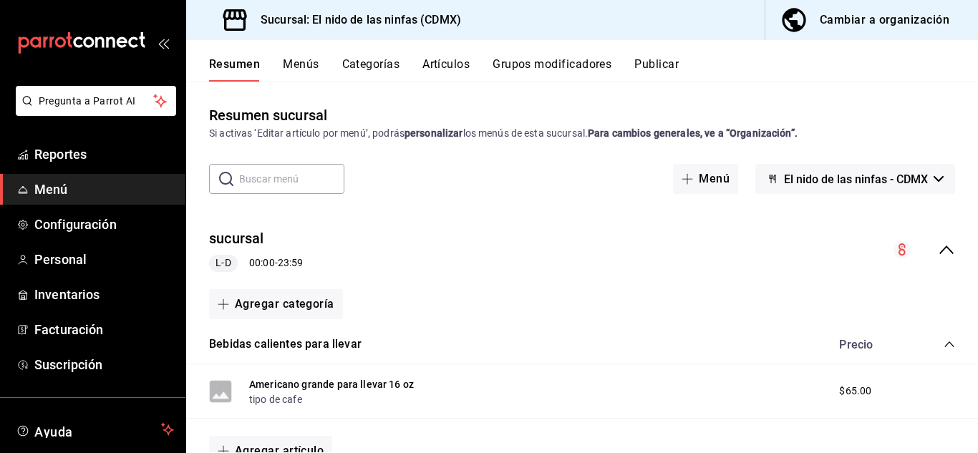
scroll to position [123, 0]
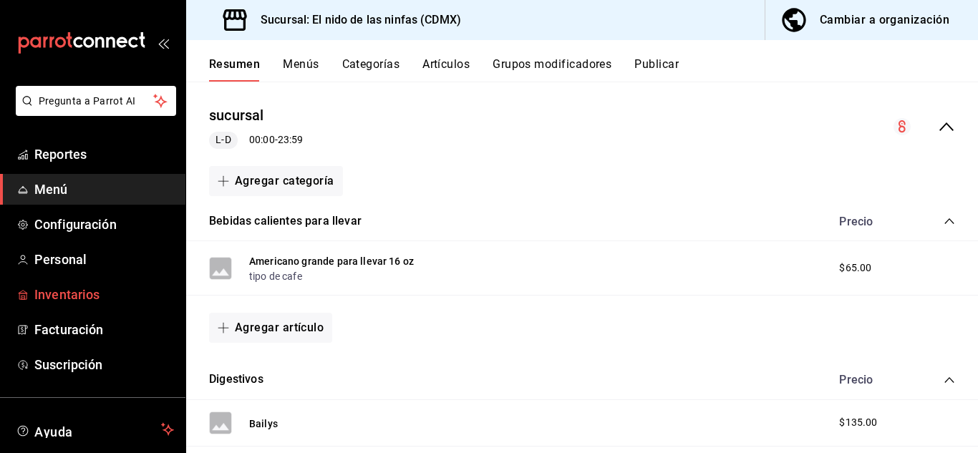
click at [96, 296] on span "Inventarios" at bounding box center [104, 294] width 140 height 19
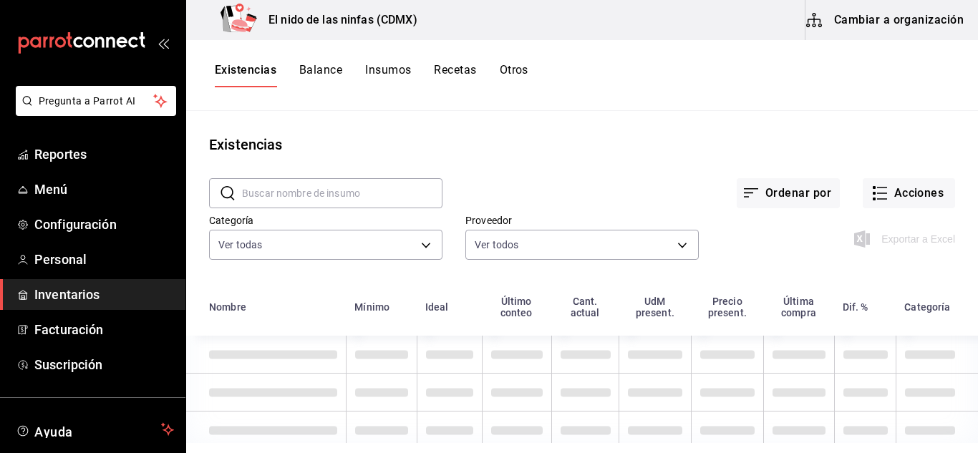
click at [362, 185] on input "text" at bounding box center [342, 193] width 201 height 29
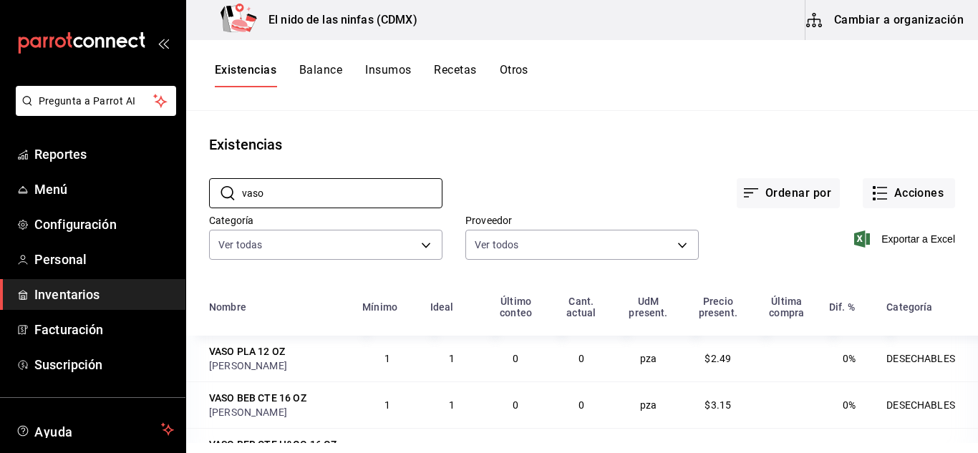
scroll to position [53, 0]
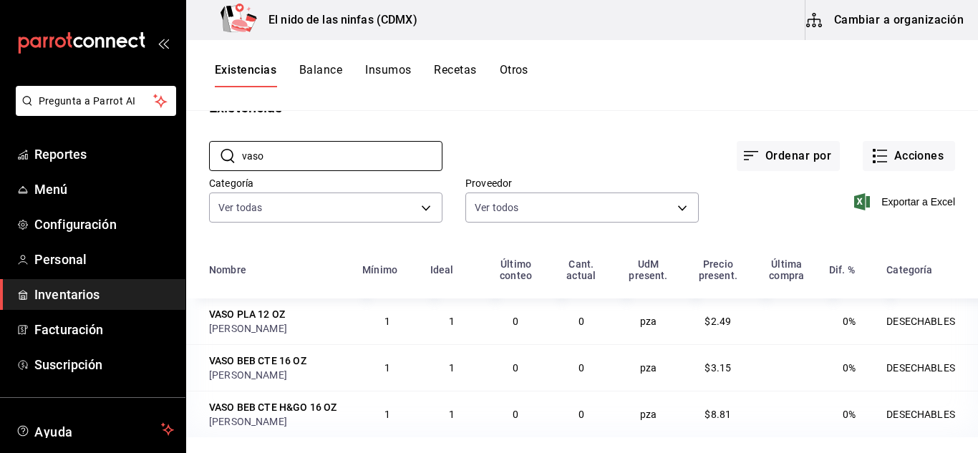
type input "vaso"
click at [394, 61] on div "Existencias Balance Insumos Recetas Otros" at bounding box center [582, 75] width 792 height 71
click at [387, 67] on button "Insumos" at bounding box center [388, 75] width 46 height 24
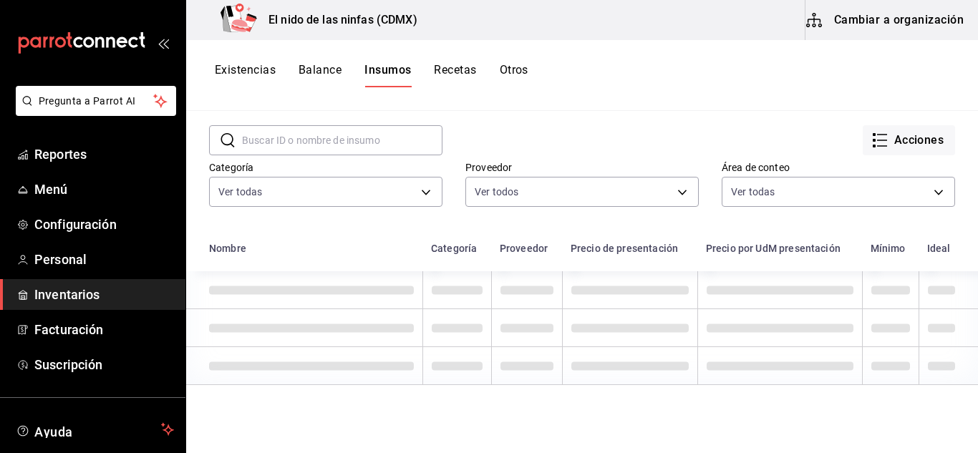
click at [351, 132] on input "text" at bounding box center [342, 140] width 201 height 29
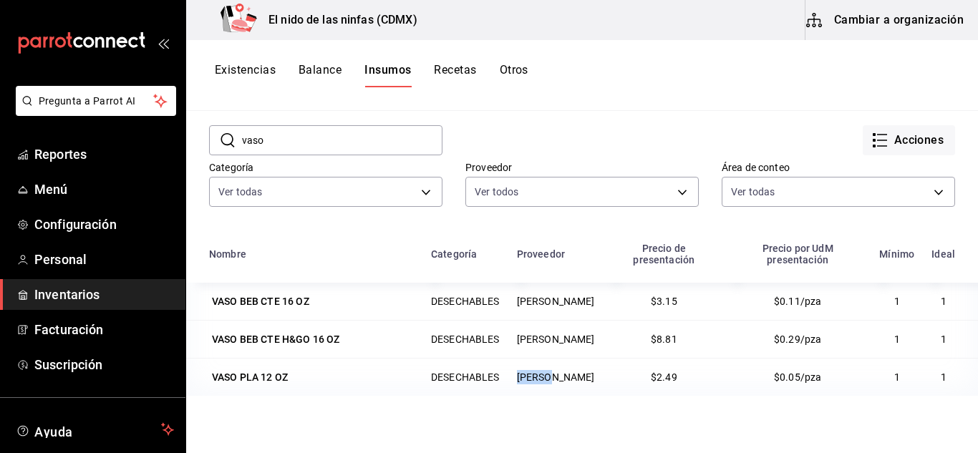
drag, startPoint x: 564, startPoint y: 366, endPoint x: 527, endPoint y: 372, distance: 37.0
click at [527, 372] on td "DESOLA" at bounding box center [555, 377] width 95 height 38
copy td "DESOLA"
click at [314, 141] on input "vaso" at bounding box center [342, 140] width 201 height 29
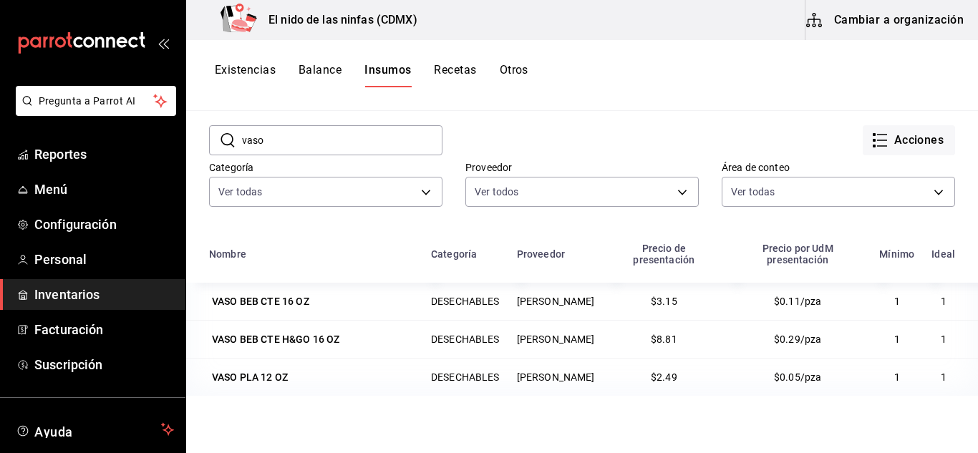
click at [314, 141] on input "vaso" at bounding box center [342, 140] width 201 height 29
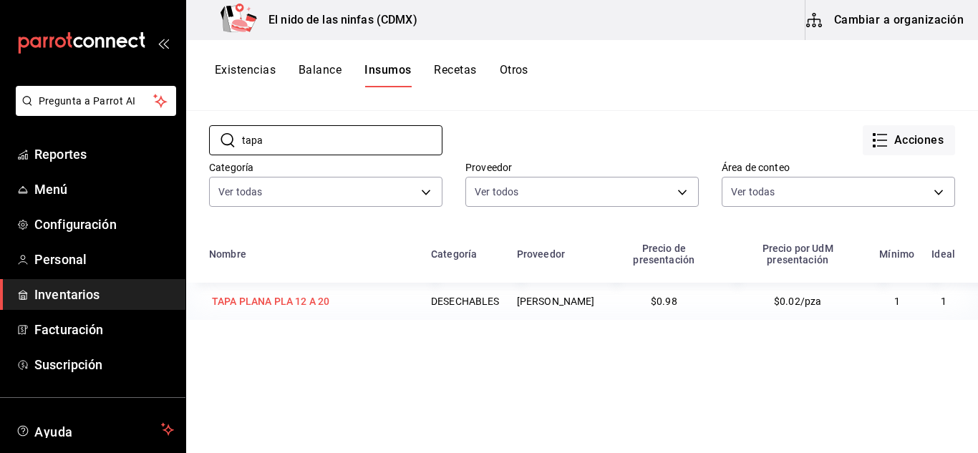
type input "tapa"
drag, startPoint x: 345, startPoint y: 291, endPoint x: 203, endPoint y: 300, distance: 142.1
click at [203, 300] on td "TAPA PLANA PLA 12 A 20" at bounding box center [304, 301] width 236 height 37
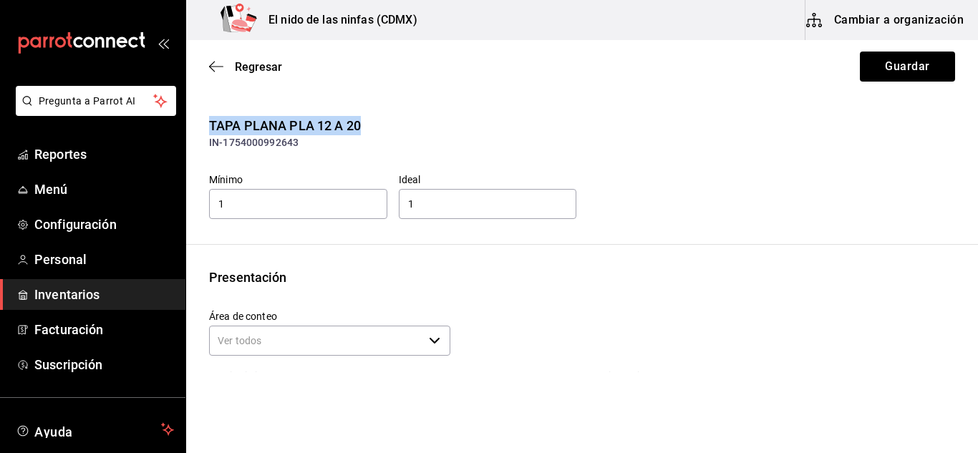
drag, startPoint x: 367, startPoint y: 128, endPoint x: 207, endPoint y: 130, distance: 160.4
click at [207, 130] on div "TAPA PLANA PLA 12 A 20 IN-1754000992643 Mínimo 1 Ideal 1" at bounding box center [582, 168] width 792 height 105
copy div "TAPA PLANA PLA 12 A 20"
click at [214, 69] on icon "button" at bounding box center [216, 66] width 14 height 13
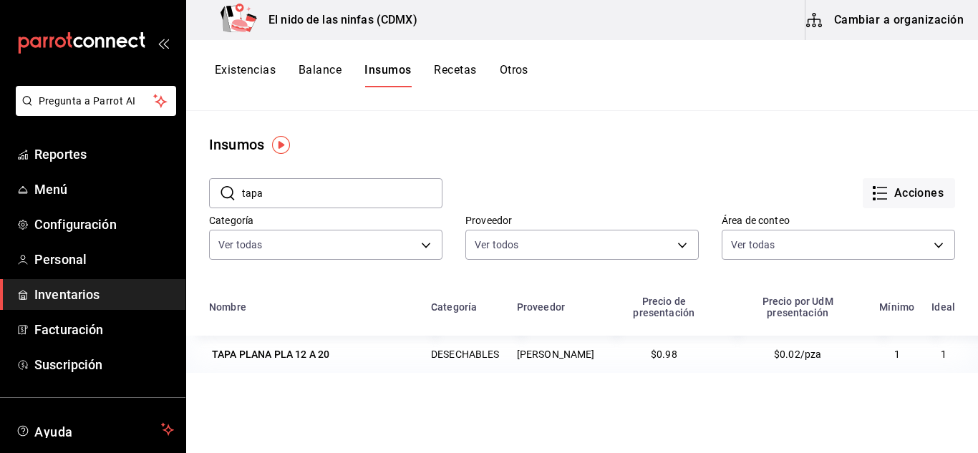
click at [298, 180] on input "tapa" at bounding box center [342, 193] width 201 height 29
type input "t"
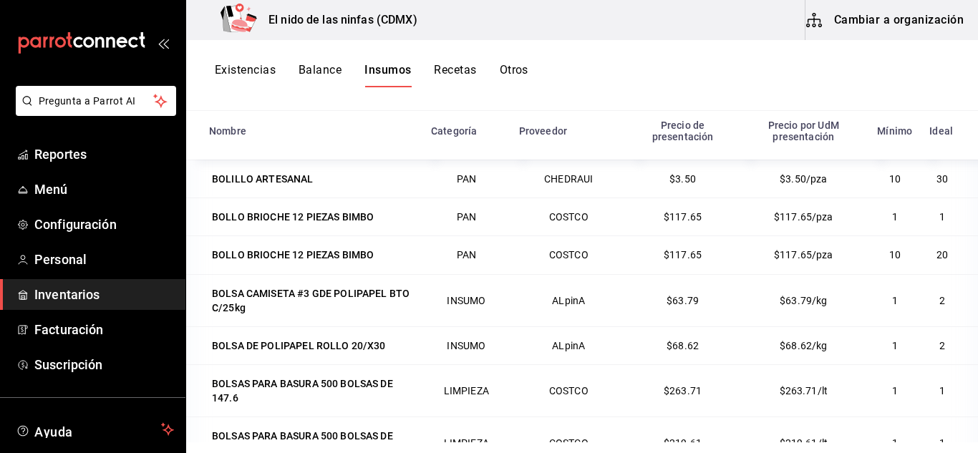
scroll to position [906, 0]
drag, startPoint x: 286, startPoint y: 289, endPoint x: 494, endPoint y: 293, distance: 208.4
click at [494, 293] on tr "BOLSA CAMISETA #3 GDE POLIPAPEL BTO C/25kg INSUMO ALpinA $63.79 $63.79/kg 1 2" at bounding box center [582, 300] width 792 height 52
drag, startPoint x: 586, startPoint y: 288, endPoint x: 546, endPoint y: 276, distance: 41.0
click at [546, 276] on td "ALpinA" at bounding box center [569, 300] width 117 height 52
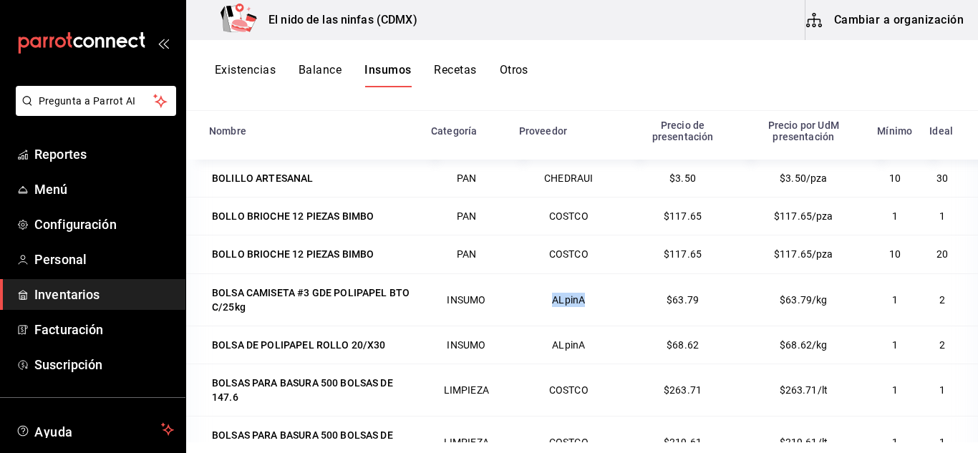
copy td "ALpinA"
click at [274, 286] on div "BOLSA CAMISETA #3 GDE POLIPAPEL BTO C/25kg" at bounding box center [311, 300] width 199 height 29
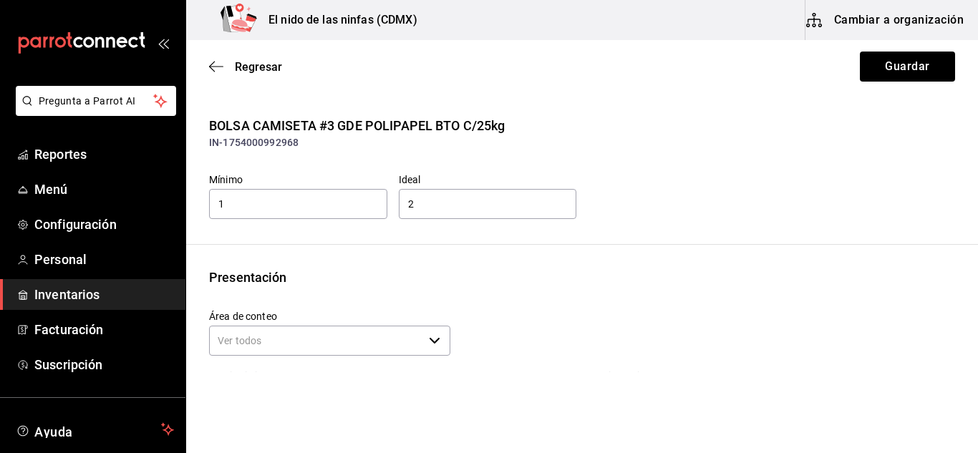
click at [529, 127] on div "BOLSA CAMISETA #3 GDE POLIPAPEL BTO C/25kg" at bounding box center [582, 125] width 746 height 19
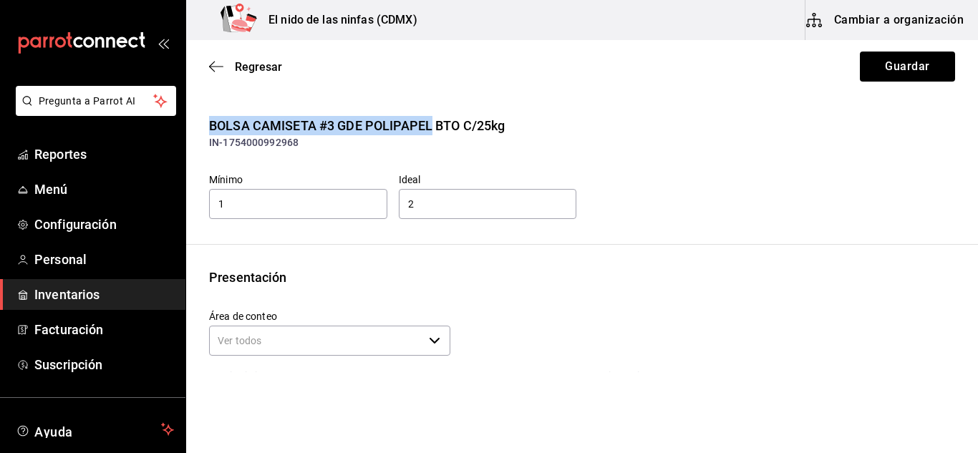
drag, startPoint x: 432, startPoint y: 127, endPoint x: 197, endPoint y: 108, distance: 235.6
click at [197, 108] on main "Regresar Guardar BOLSA CAMISETA #3 GDE POLIPAPEL BTO C/25kg IN-1754000992968 Mí…" at bounding box center [582, 318] width 792 height 557
copy div "BOLSA CAMISETA #3 GDE POLIPAPEL"
click at [212, 63] on icon "button" at bounding box center [216, 66] width 14 height 13
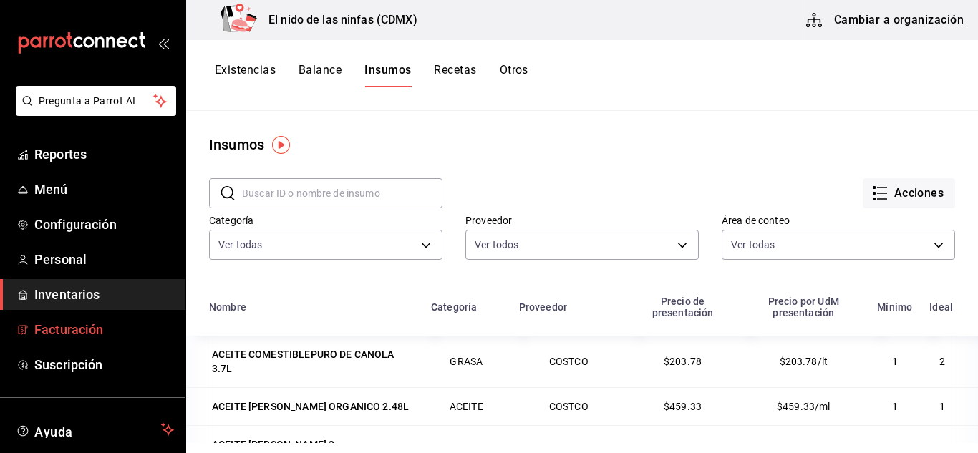
scroll to position [87, 0]
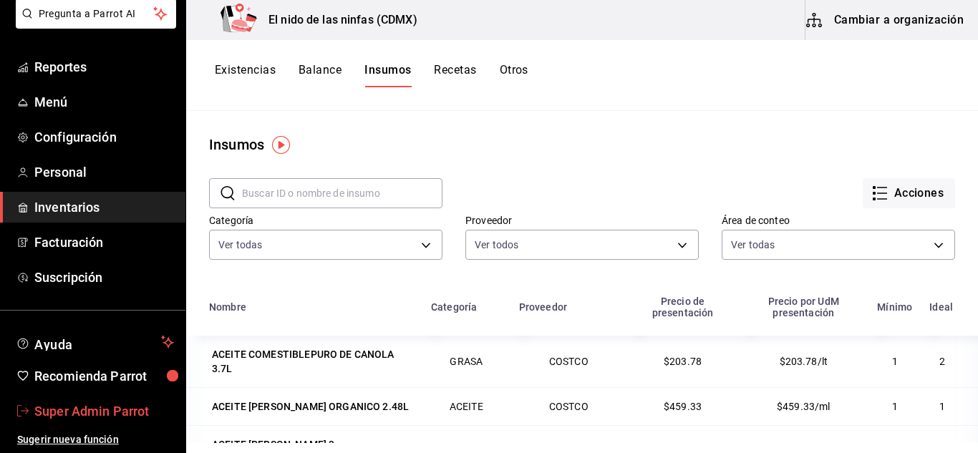
click at [92, 418] on span "Super Admin Parrot" at bounding box center [104, 411] width 140 height 19
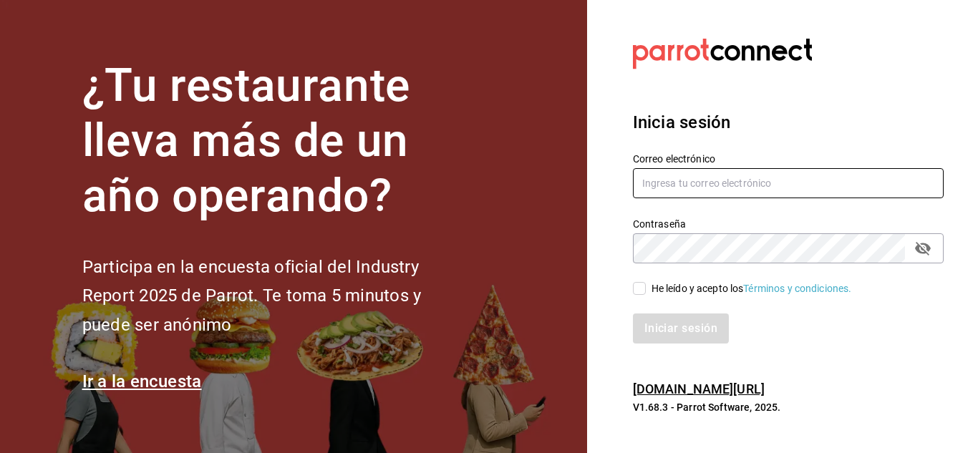
click at [677, 176] on input "text" at bounding box center [788, 183] width 311 height 30
type input "cafedelprofesor@acanceh.com"
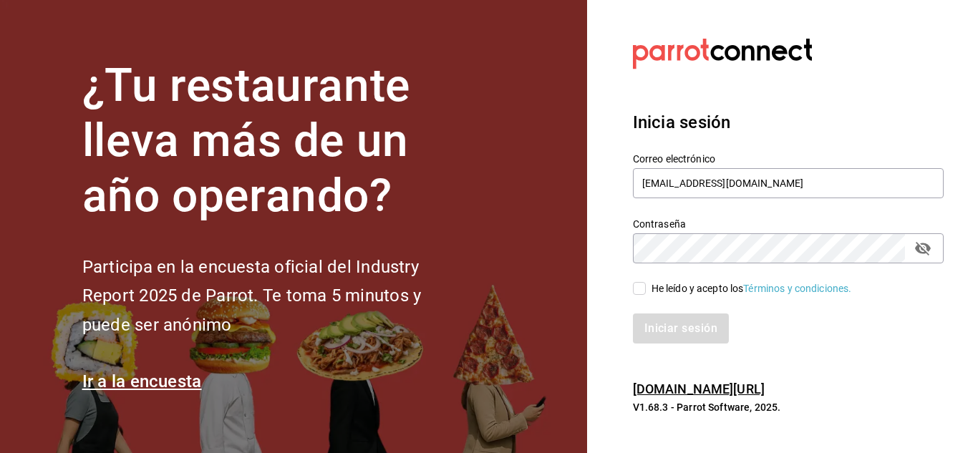
click at [638, 287] on input "He leído y acepto los Términos y condiciones." at bounding box center [639, 288] width 13 height 13
checkbox input "true"
click at [653, 325] on button "Iniciar sesión" at bounding box center [681, 329] width 97 height 30
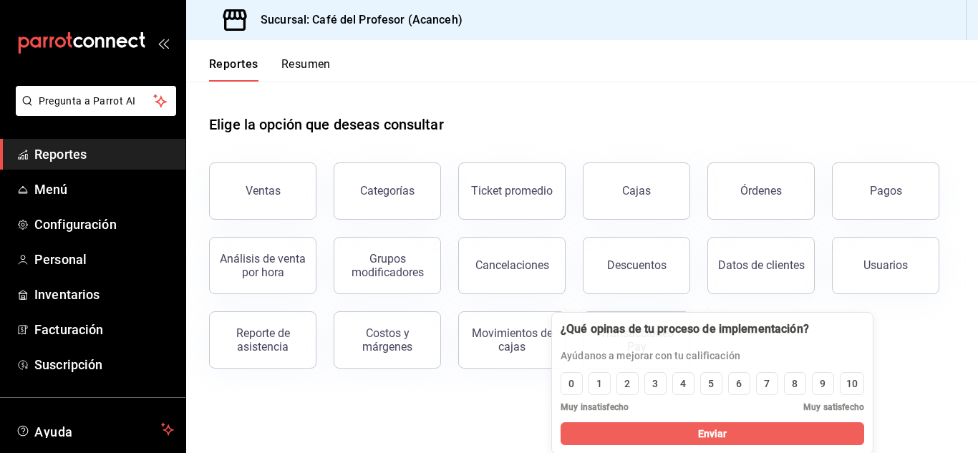
drag, startPoint x: 256, startPoint y: 313, endPoint x: 796, endPoint y: 334, distance: 540.4
click at [796, 334] on div at bounding box center [685, 330] width 249 height 16
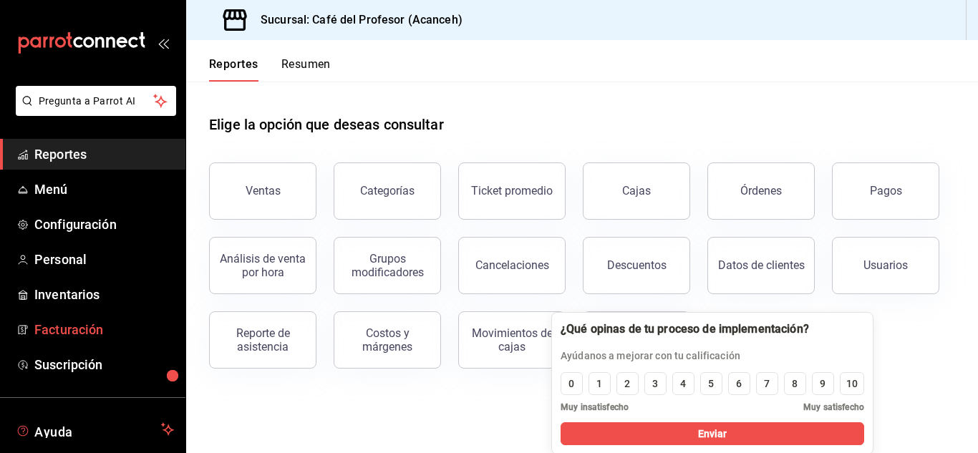
scroll to position [87, 0]
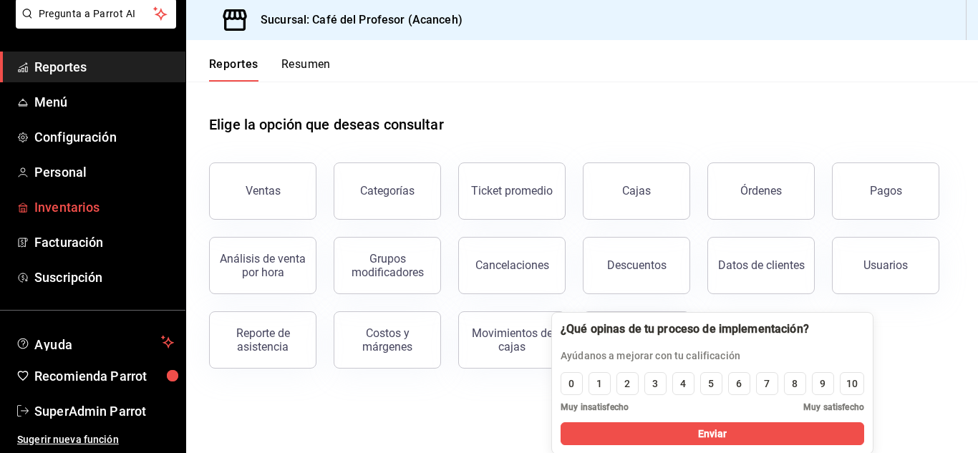
click at [38, 200] on span "Inventarios" at bounding box center [104, 207] width 140 height 19
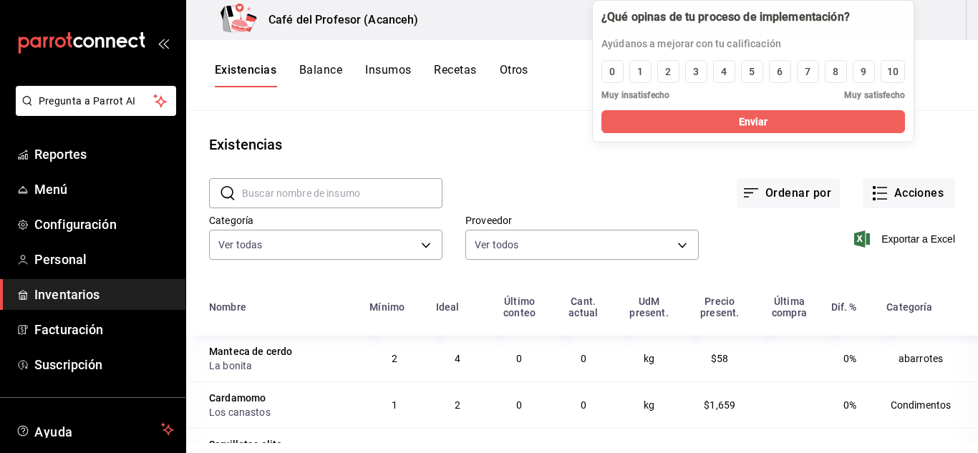
click at [719, 0] on html "Pregunta a Parrot AI Reportes Menú Configuración Personal Inventarios Facturaci…" at bounding box center [489, 221] width 978 height 443
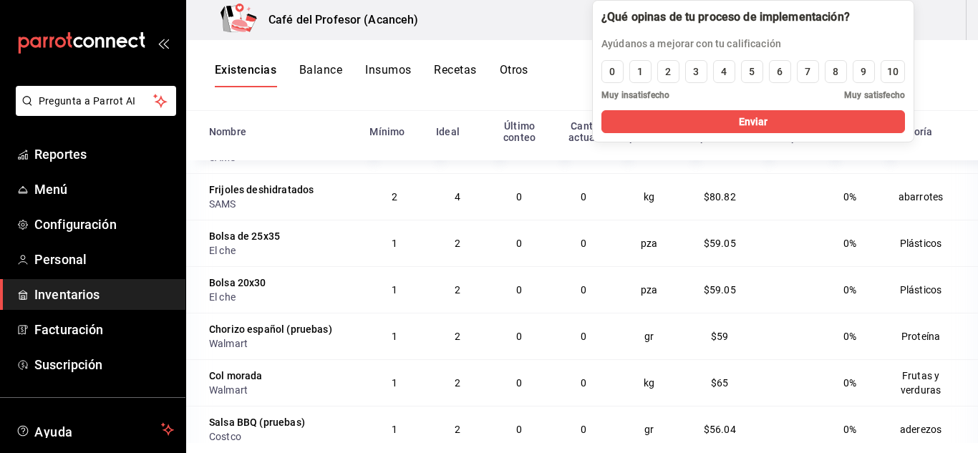
scroll to position [358, 0]
click at [374, 69] on button "Insumos" at bounding box center [388, 75] width 46 height 24
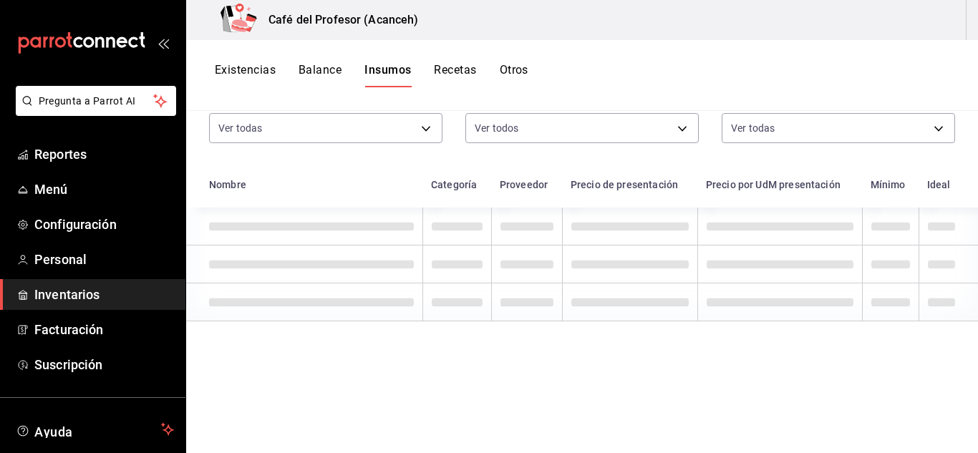
scroll to position [116, 0]
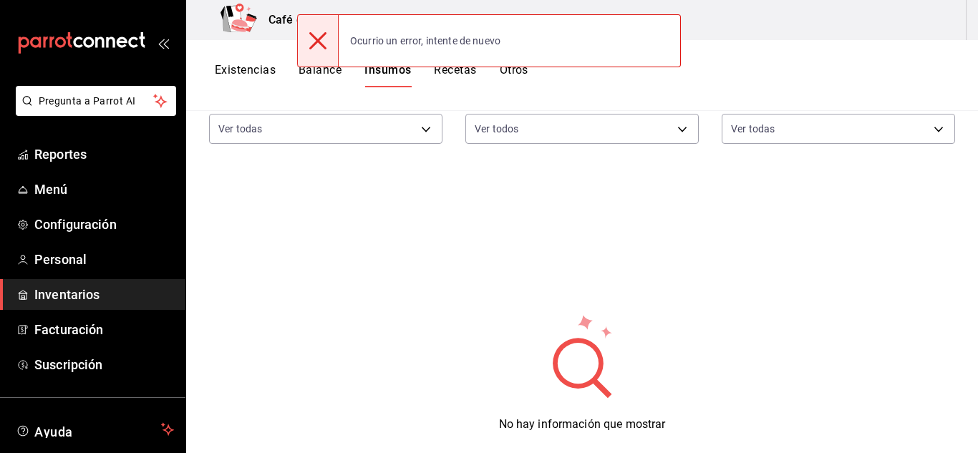
click at [88, 296] on span "Inventarios" at bounding box center [104, 294] width 140 height 19
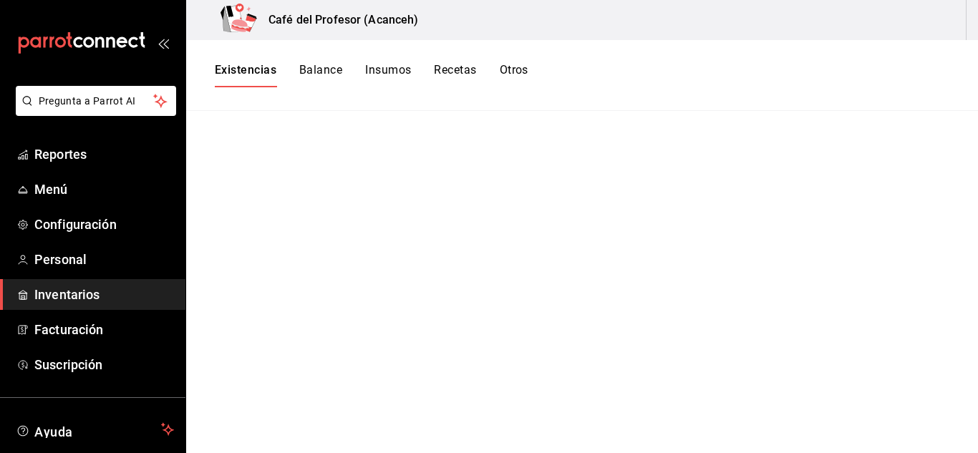
click at [387, 70] on button "Insumos" at bounding box center [388, 75] width 46 height 24
click at [448, 67] on button "Recetas" at bounding box center [455, 75] width 42 height 24
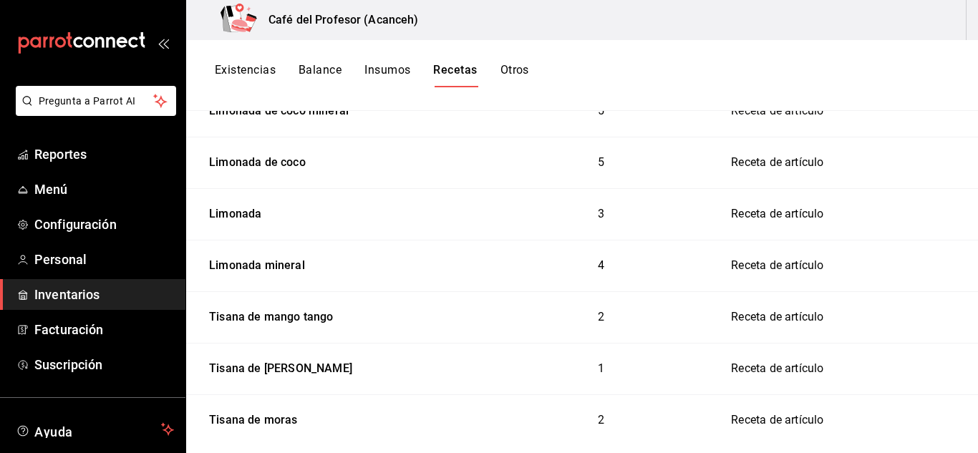
scroll to position [945, 0]
click at [217, 319] on div "Tisana de mango tango" at bounding box center [268, 314] width 130 height 22
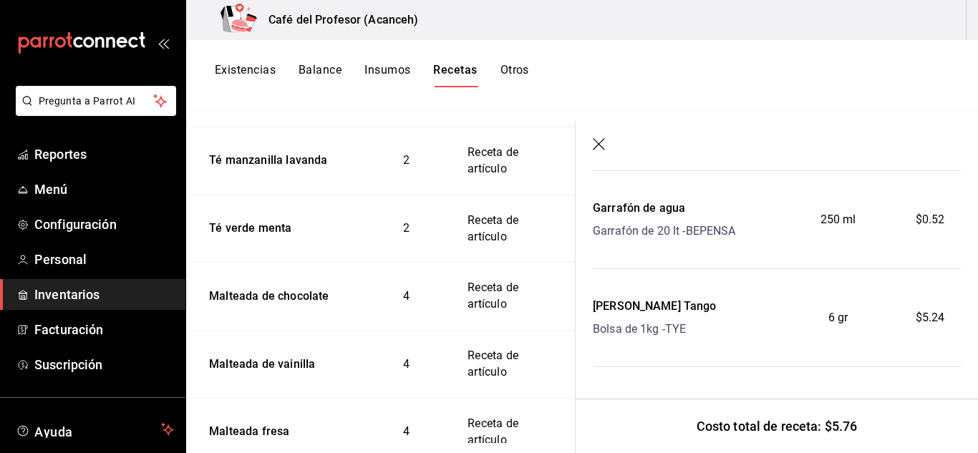
scroll to position [1635, 0]
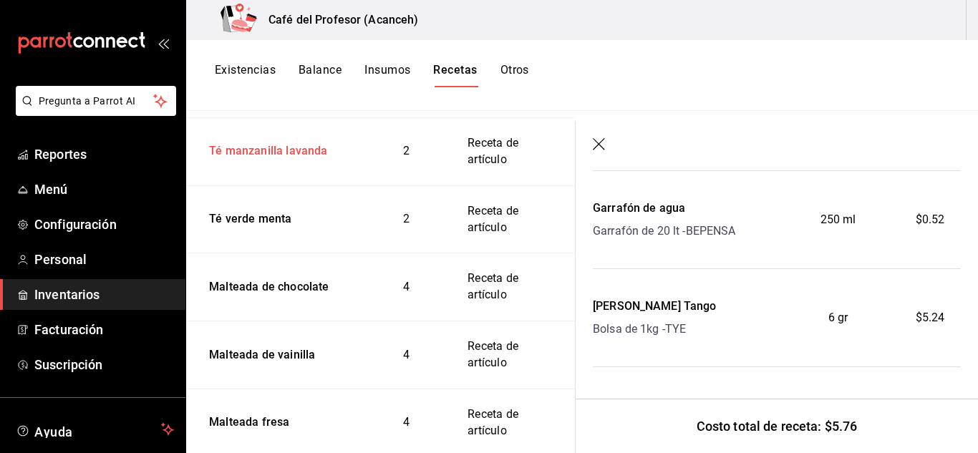
click at [242, 159] on div "Té manzanilla lavanda" at bounding box center [265, 149] width 125 height 22
click at [233, 160] on div "Té manzanilla lavanda" at bounding box center [265, 149] width 125 height 22
drag, startPoint x: 740, startPoint y: 231, endPoint x: 690, endPoint y: 238, distance: 50.5
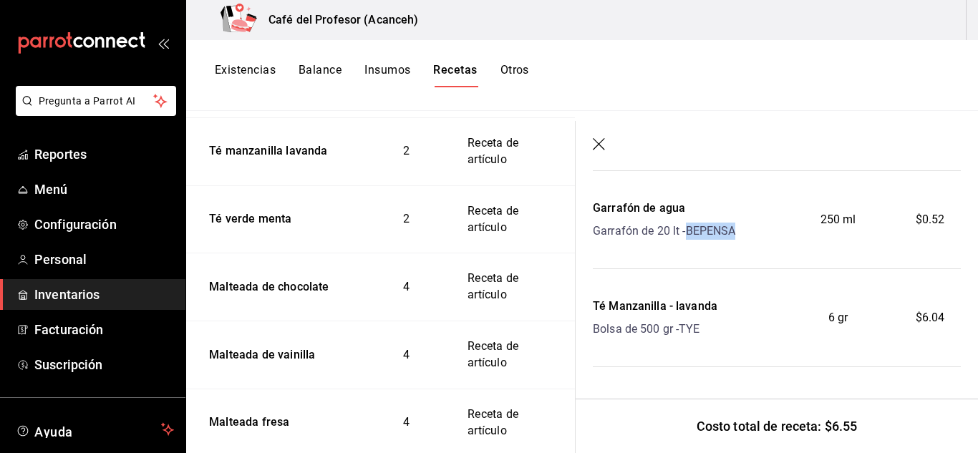
click at [690, 238] on div "Garrafón de agua Garrafón de 20 lt - BEPENSA" at bounding box center [685, 220] width 184 height 40
copy div "BEPENSA"
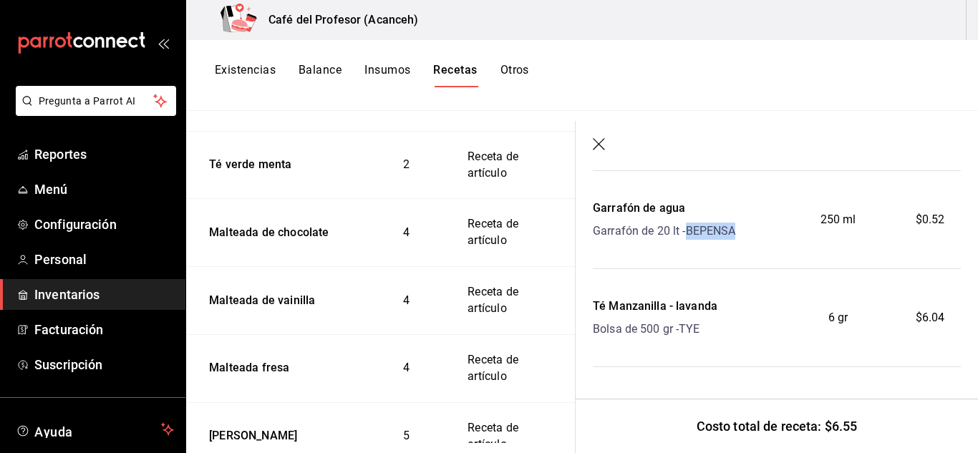
scroll to position [1691, 0]
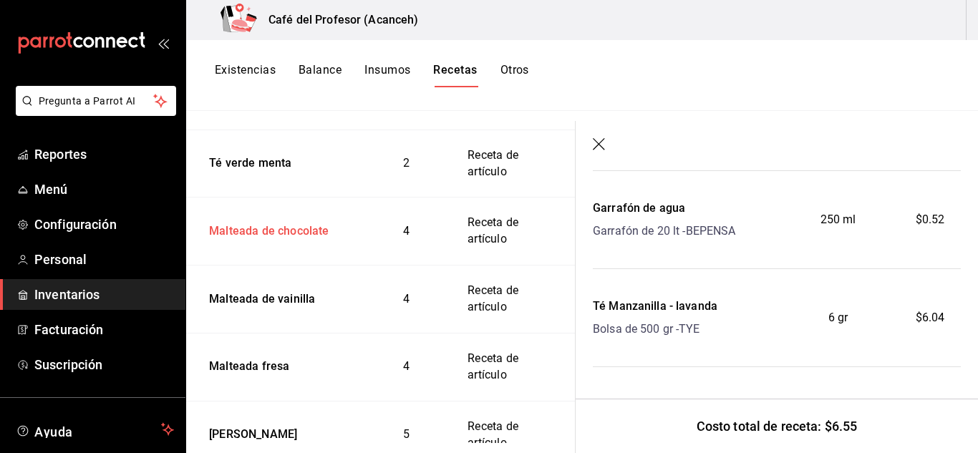
click at [251, 240] on div "Malteada de chocolate" at bounding box center [266, 229] width 126 height 22
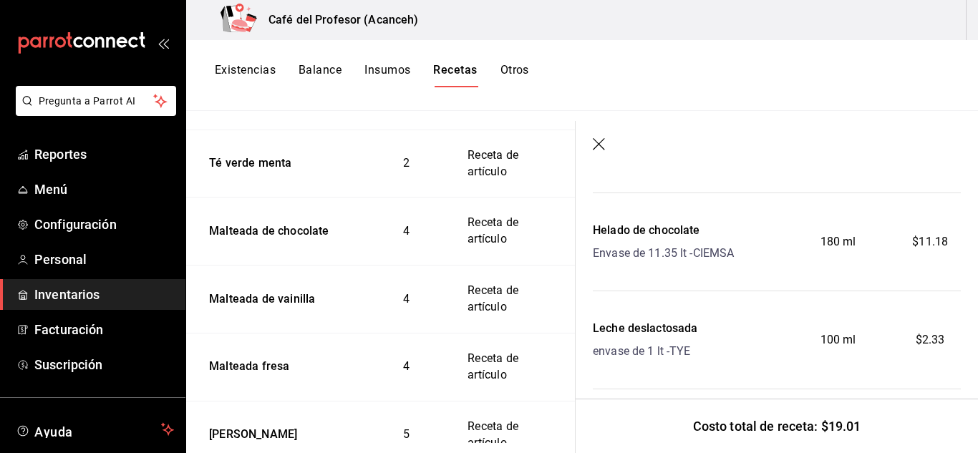
scroll to position [236, 0]
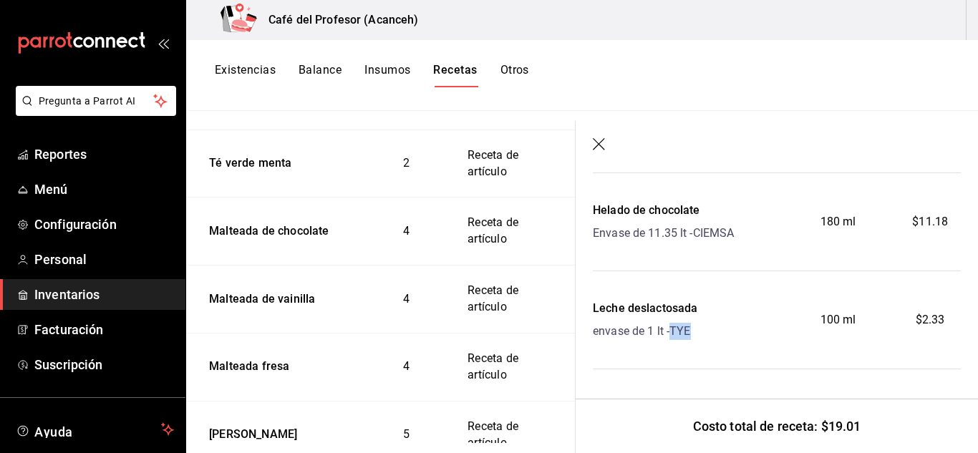
drag, startPoint x: 697, startPoint y: 335, endPoint x: 674, endPoint y: 328, distance: 24.0
click at [674, 328] on div "envase de 1 lt - TYE" at bounding box center [645, 331] width 105 height 17
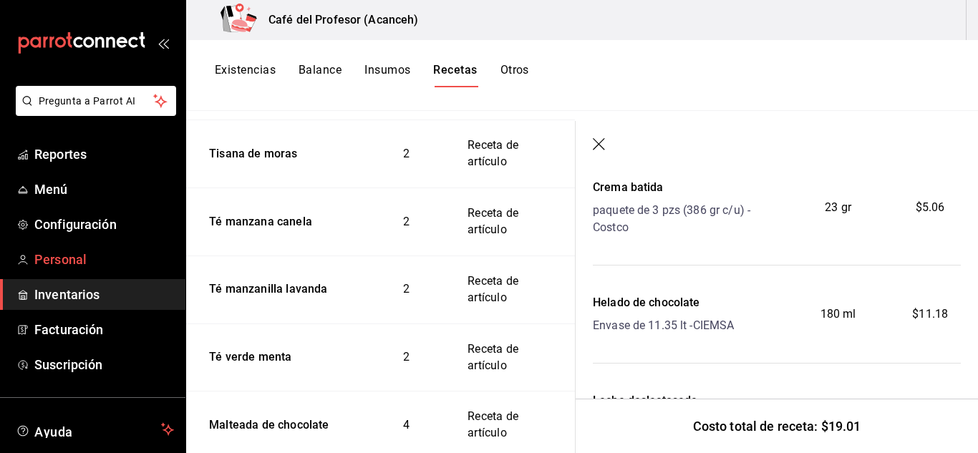
scroll to position [1485, 0]
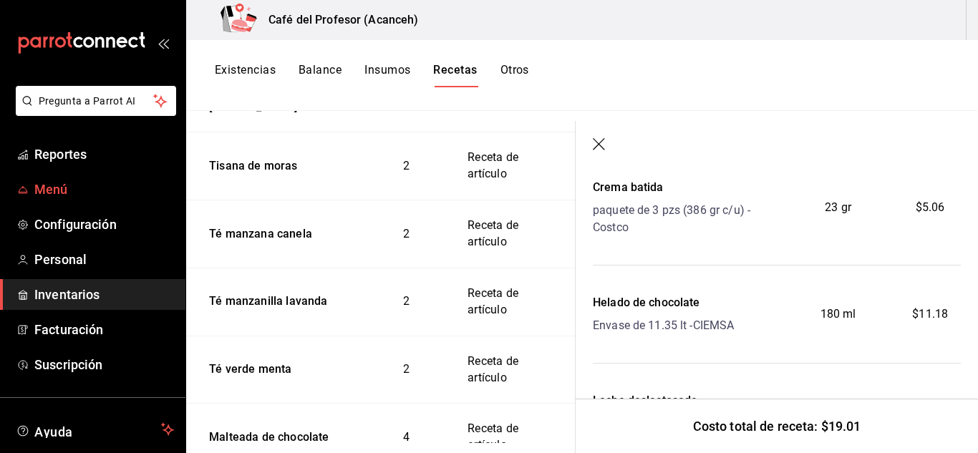
click at [19, 184] on icon "mailbox folders" at bounding box center [22, 189] width 11 height 11
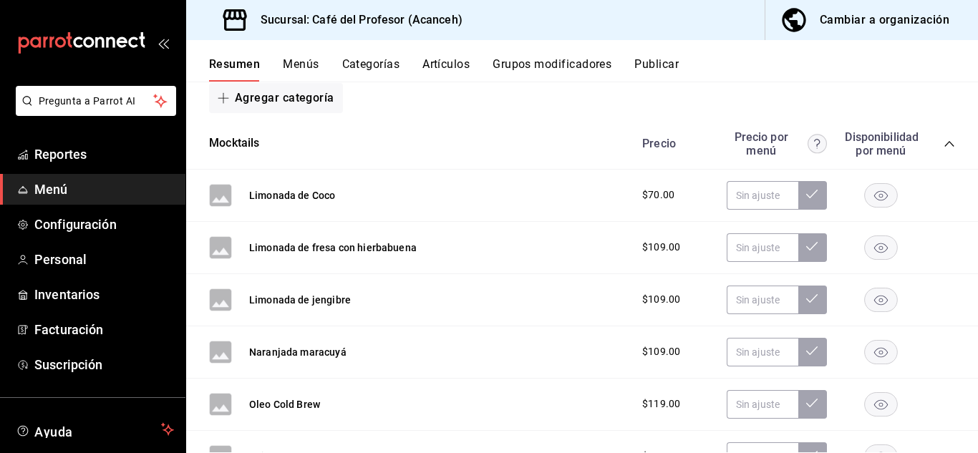
scroll to position [206, 0]
click at [95, 297] on span "Inventarios" at bounding box center [104, 294] width 140 height 19
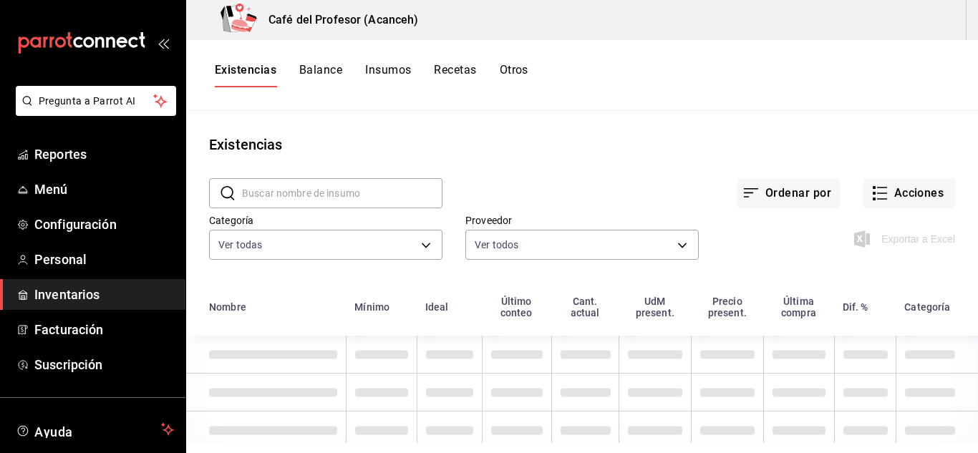
click at [454, 74] on button "Recetas" at bounding box center [455, 75] width 42 height 24
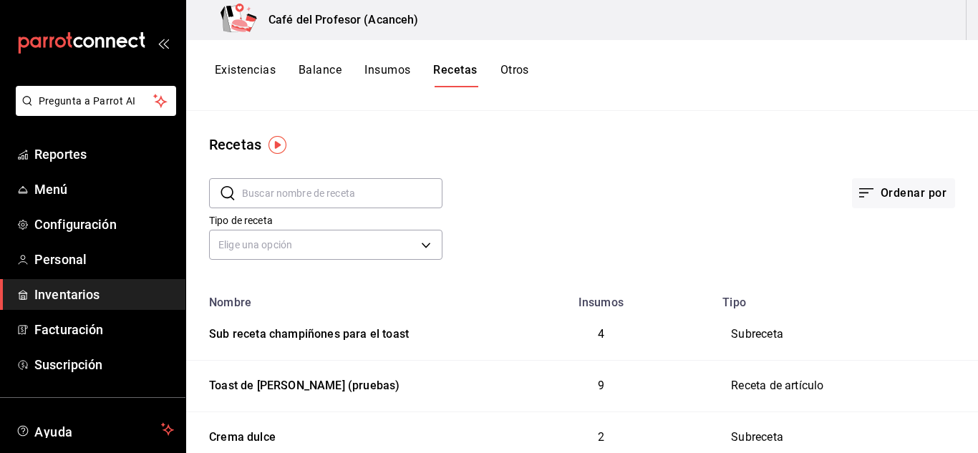
click at [351, 188] on input "text" at bounding box center [342, 193] width 201 height 29
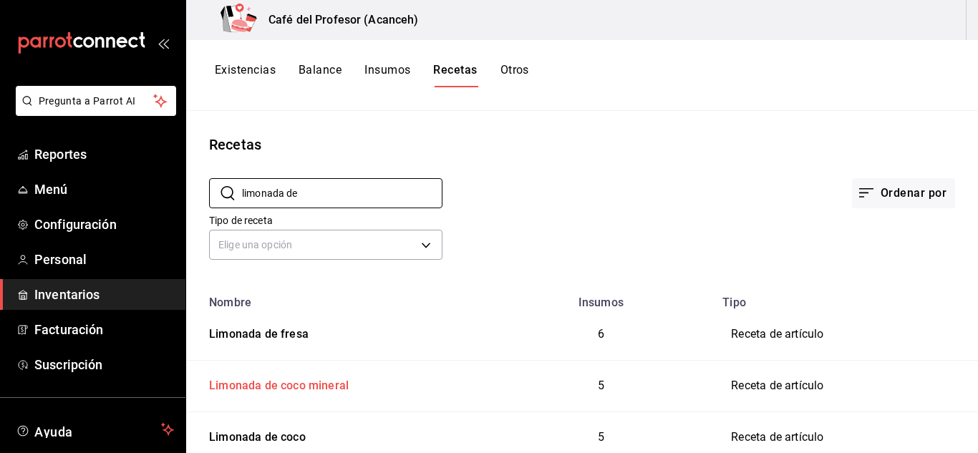
scroll to position [49, 0]
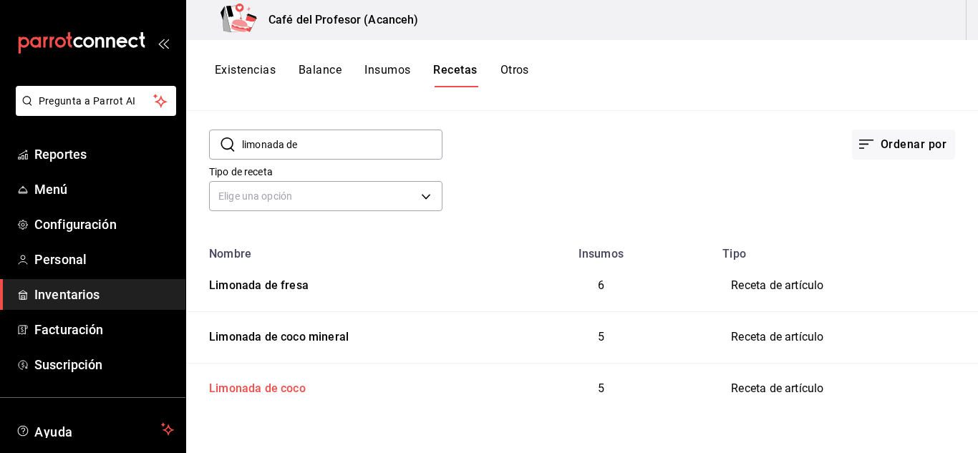
click at [307, 390] on div "Limonada de coco" at bounding box center [336, 386] width 267 height 22
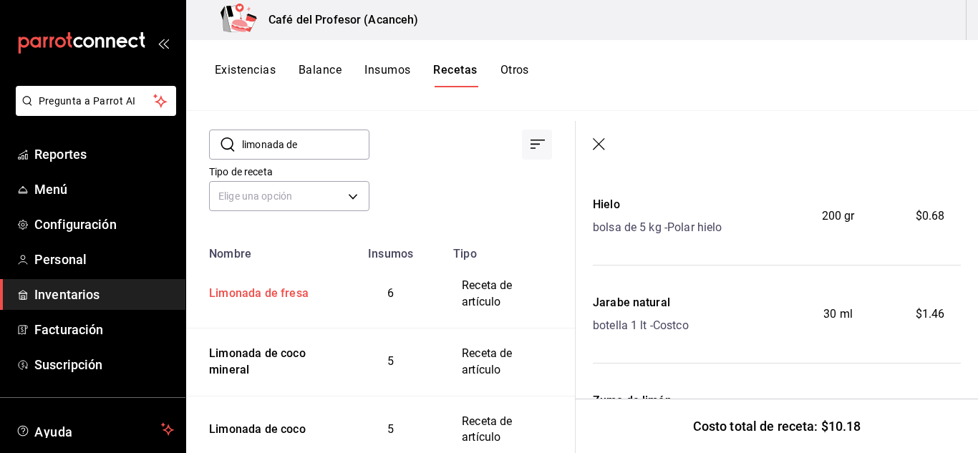
scroll to position [97, 0]
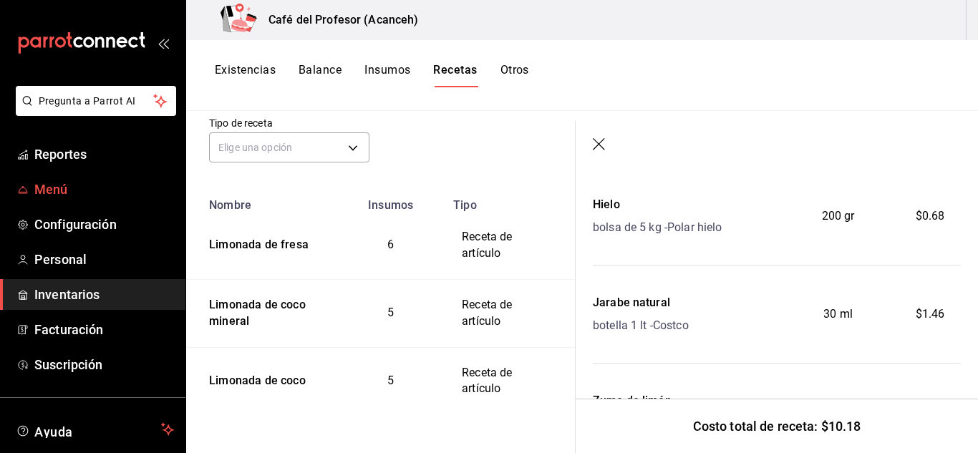
click at [67, 192] on span "Menú" at bounding box center [104, 189] width 140 height 19
click at [453, 67] on button "Recetas" at bounding box center [455, 75] width 42 height 24
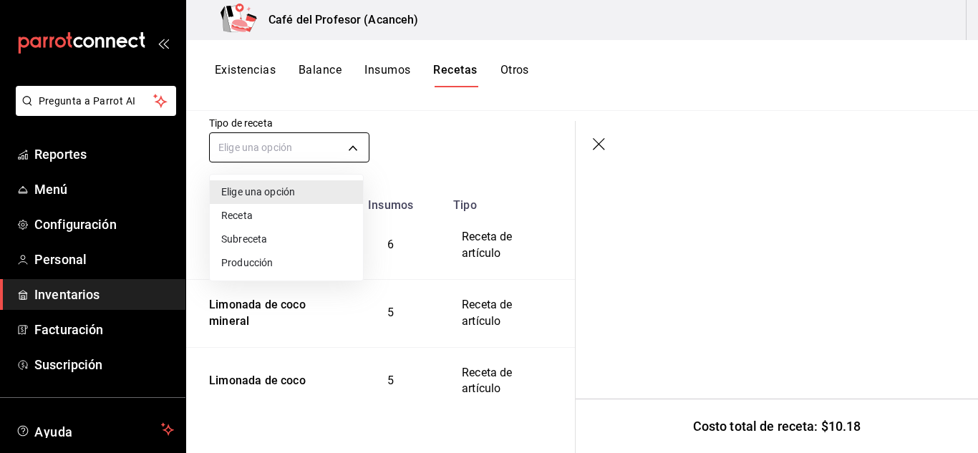
click at [285, 150] on body "Pregunta a Parrot AI Reportes Menú Configuración Personal Inventarios Facturaci…" at bounding box center [489, 221] width 978 height 443
click at [425, 135] on div at bounding box center [489, 226] width 978 height 453
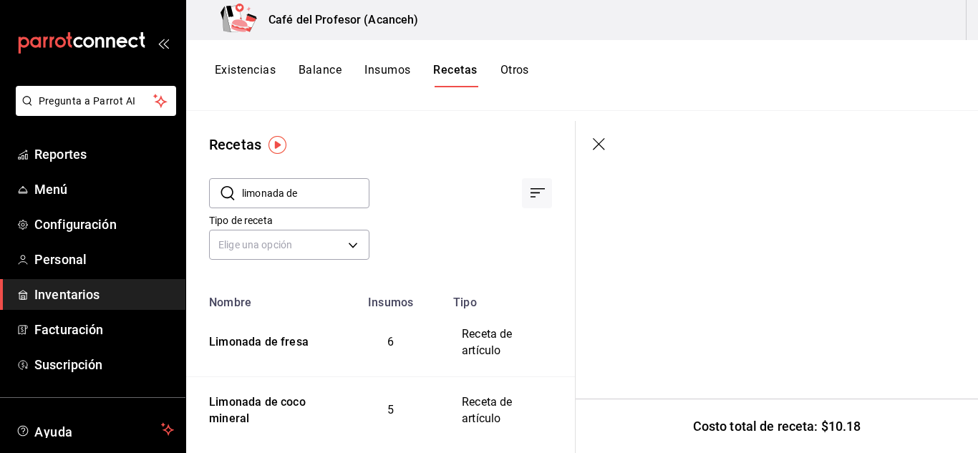
click at [327, 191] on input "limonada de" at bounding box center [305, 193] width 127 height 29
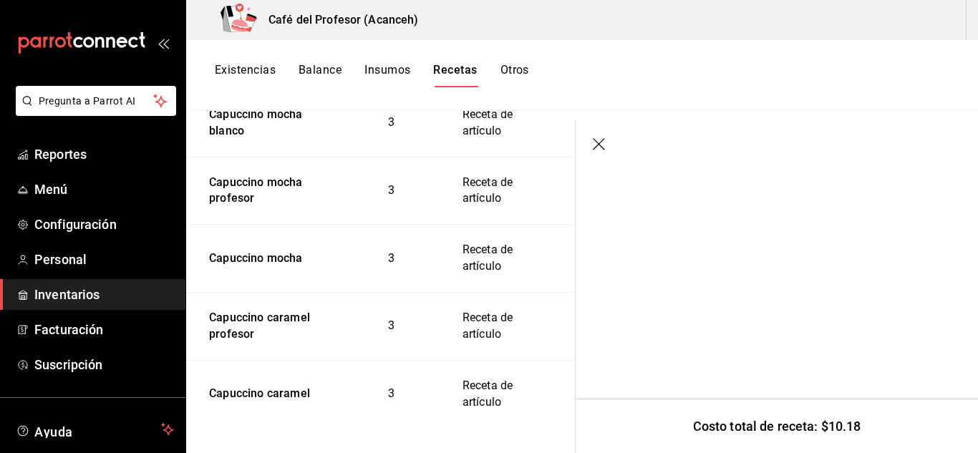
scroll to position [573, 0]
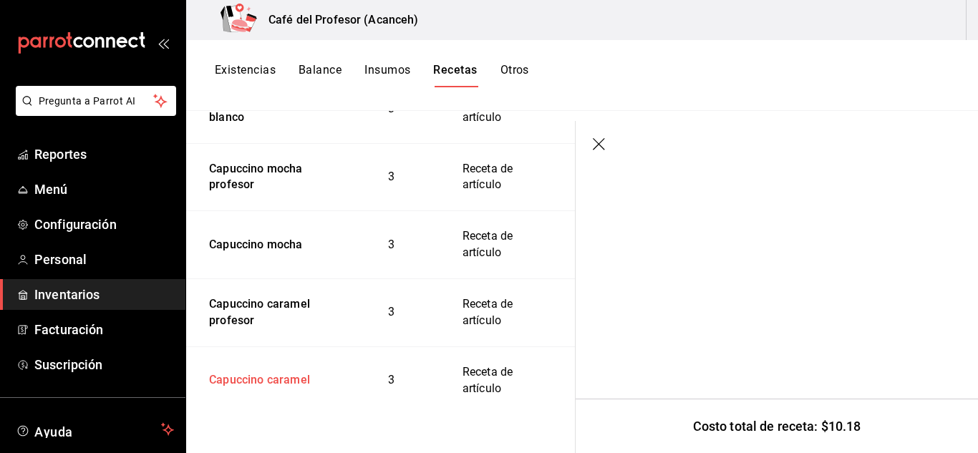
click at [285, 384] on div "Capuccino caramel" at bounding box center [256, 378] width 107 height 22
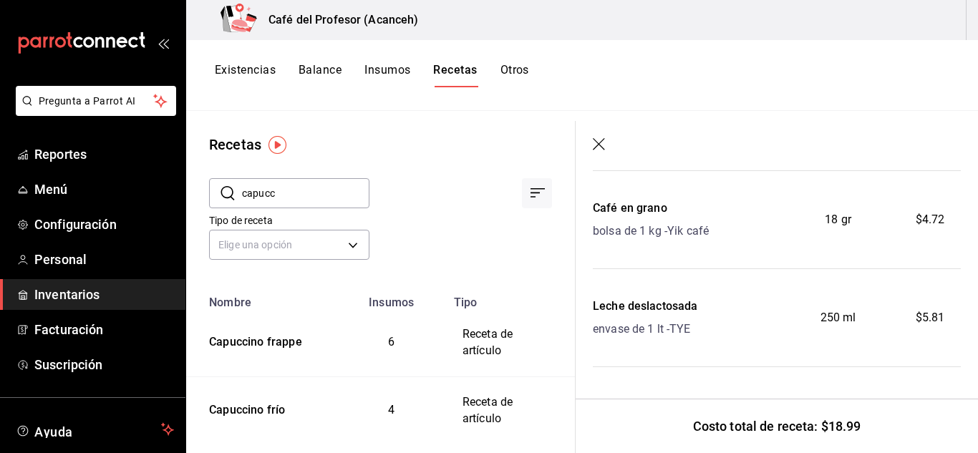
click at [294, 201] on input "capucc" at bounding box center [305, 193] width 127 height 29
type input "c"
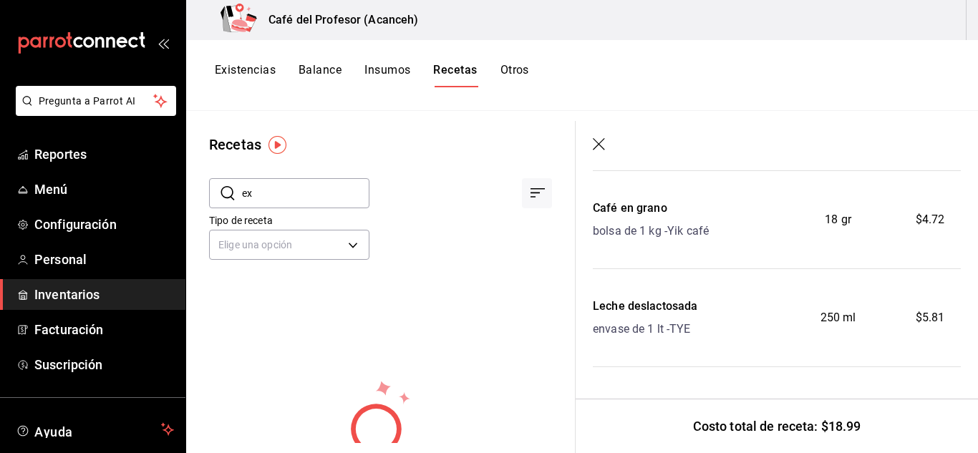
type input "e"
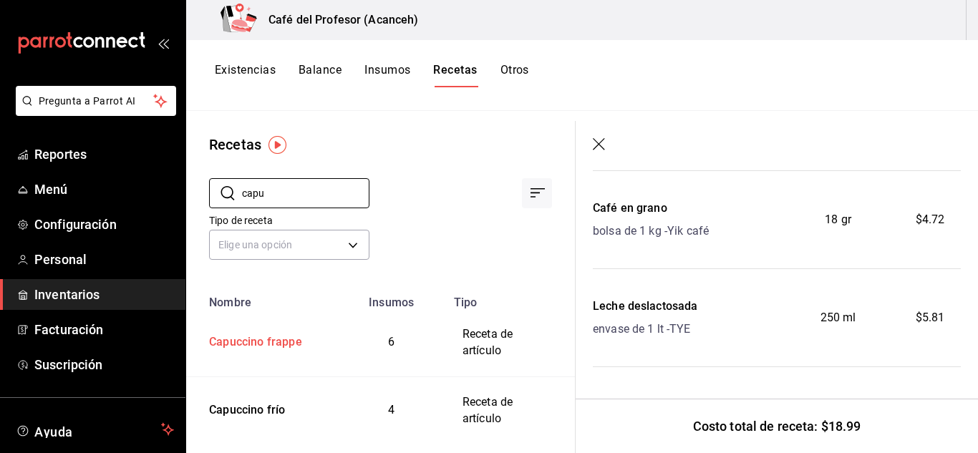
type input "capu"
click at [296, 347] on div "Capuccino frappe" at bounding box center [252, 340] width 99 height 22
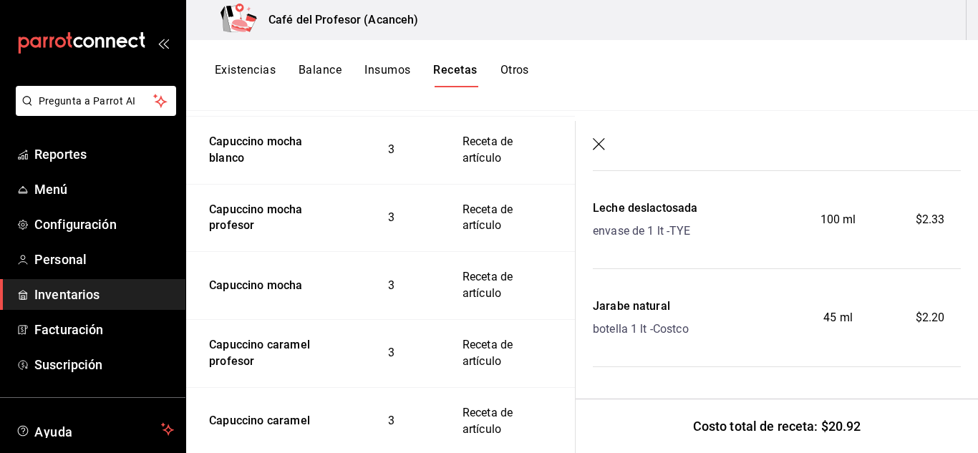
scroll to position [533, 0]
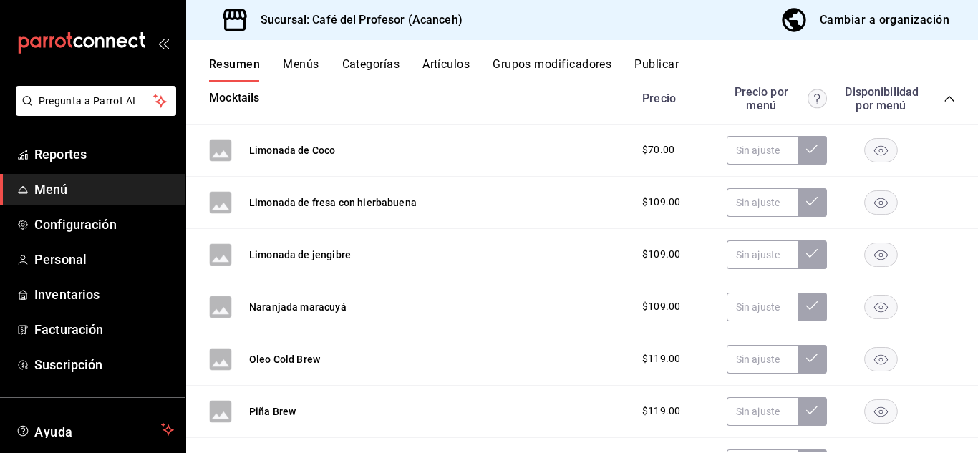
scroll to position [253, 0]
click at [944, 96] on icon "collapse-category-row" at bounding box center [949, 97] width 11 height 11
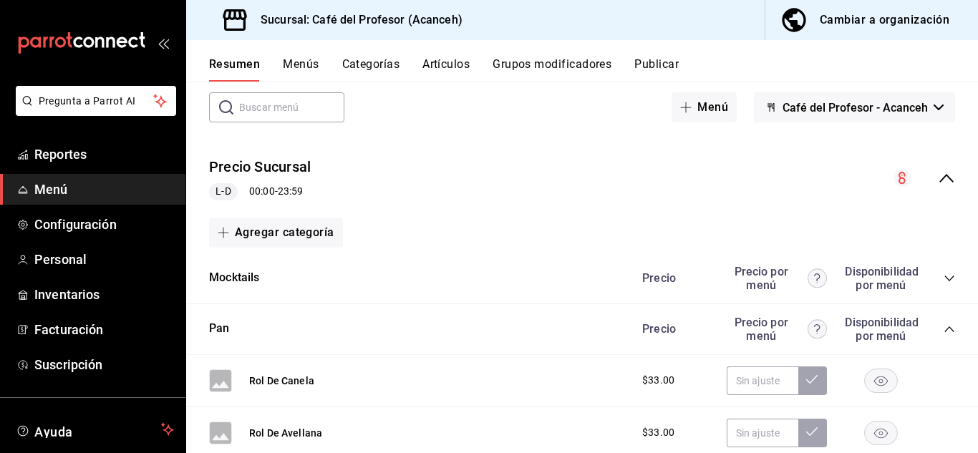
scroll to position [65, 0]
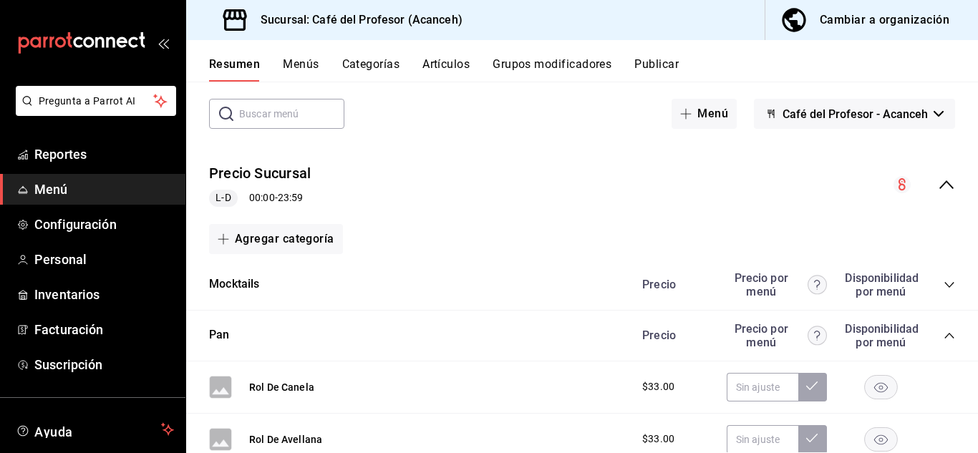
click at [944, 335] on icon "collapse-category-row" at bounding box center [949, 335] width 11 height 11
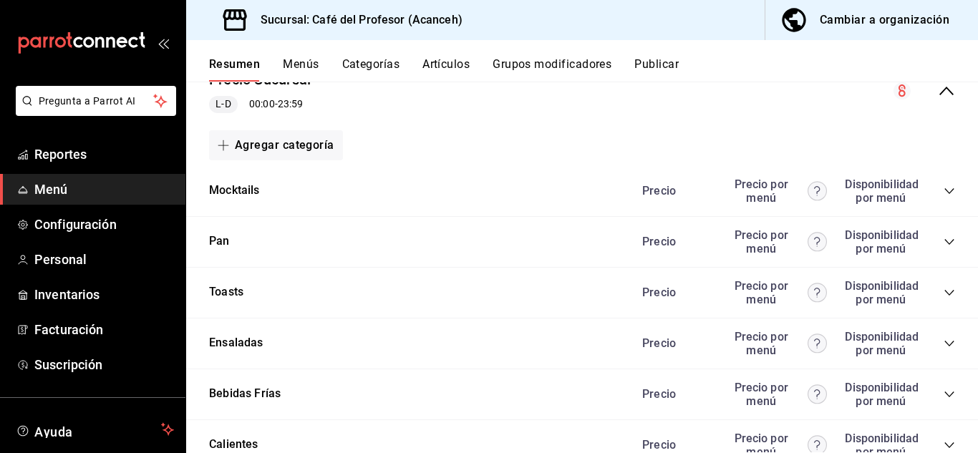
scroll to position [160, 0]
click at [932, 294] on div "Precio Precio por menú Disponibilidad por menú" at bounding box center [791, 292] width 327 height 27
click at [944, 294] on icon "collapse-category-row" at bounding box center [949, 291] width 11 height 11
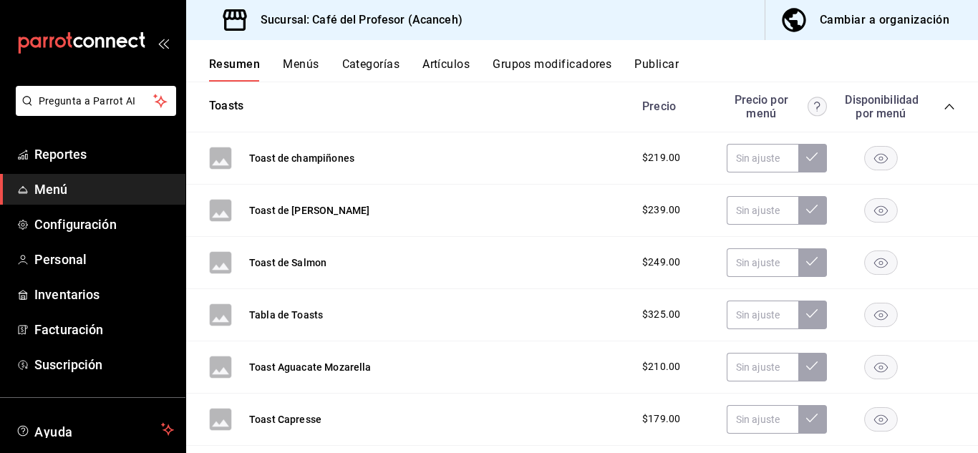
scroll to position [347, 0]
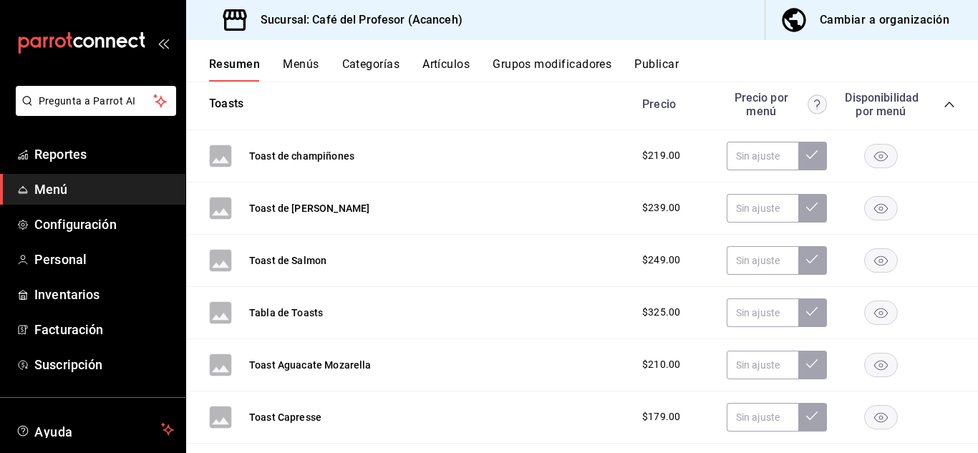
click at [944, 110] on icon "collapse-category-row" at bounding box center [949, 104] width 11 height 11
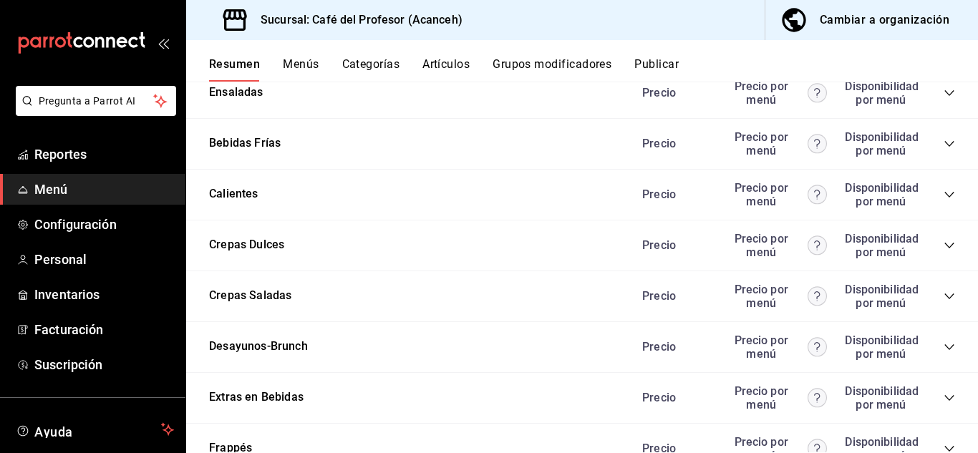
scroll to position [418, 0]
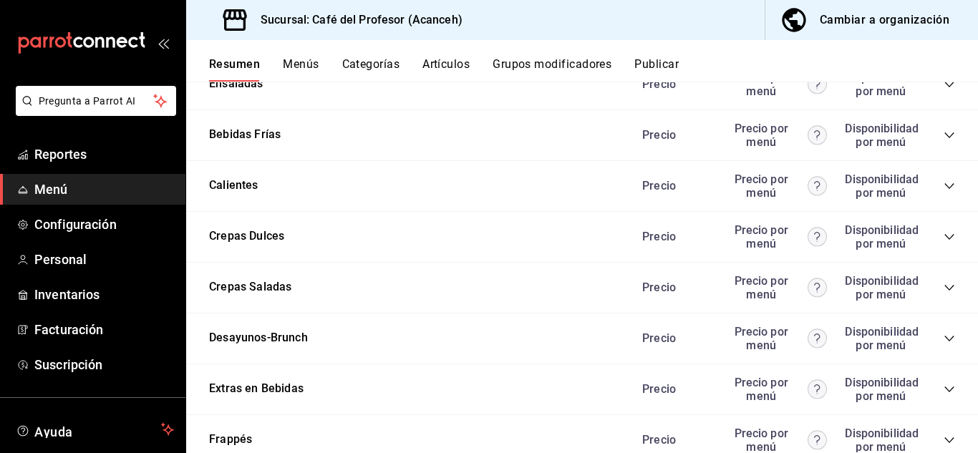
click at [938, 141] on div "Precio Precio por menú Disponibilidad por menú" at bounding box center [791, 135] width 327 height 27
click at [944, 135] on icon "collapse-category-row" at bounding box center [949, 135] width 11 height 11
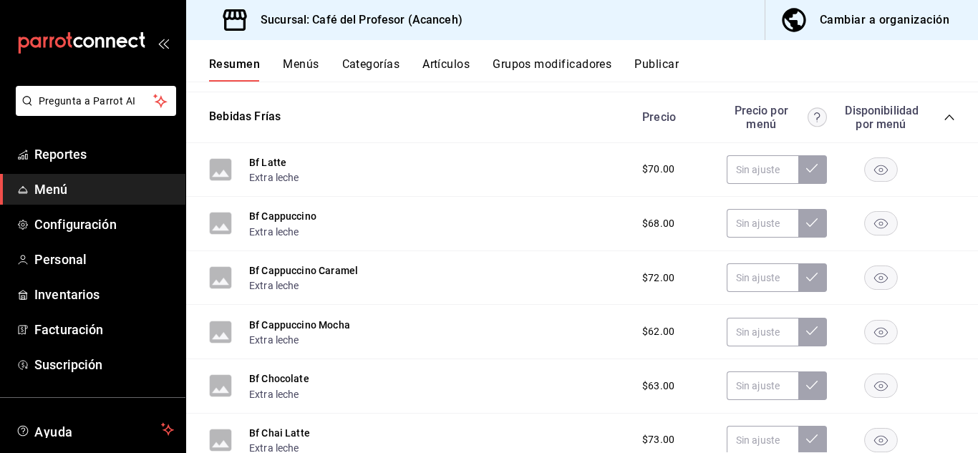
scroll to position [433, 0]
